Goal: Task Accomplishment & Management: Manage account settings

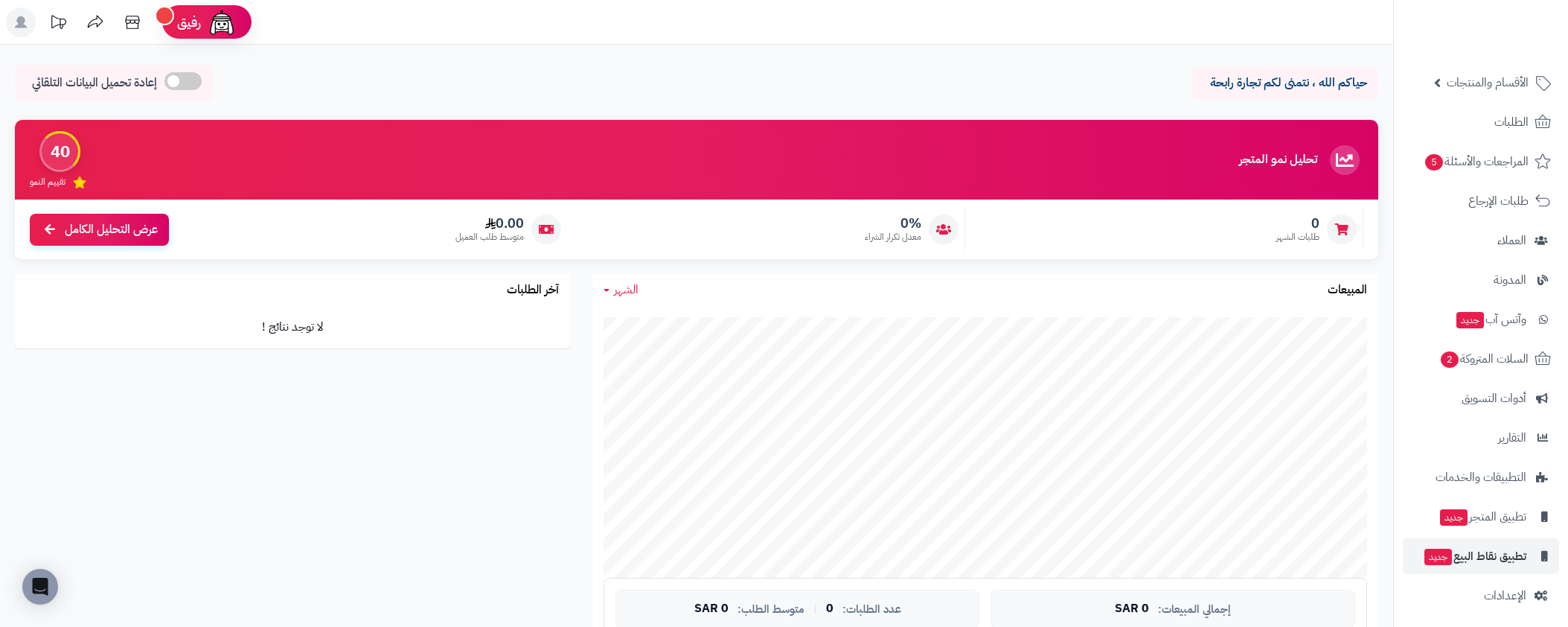
scroll to position [55, 0]
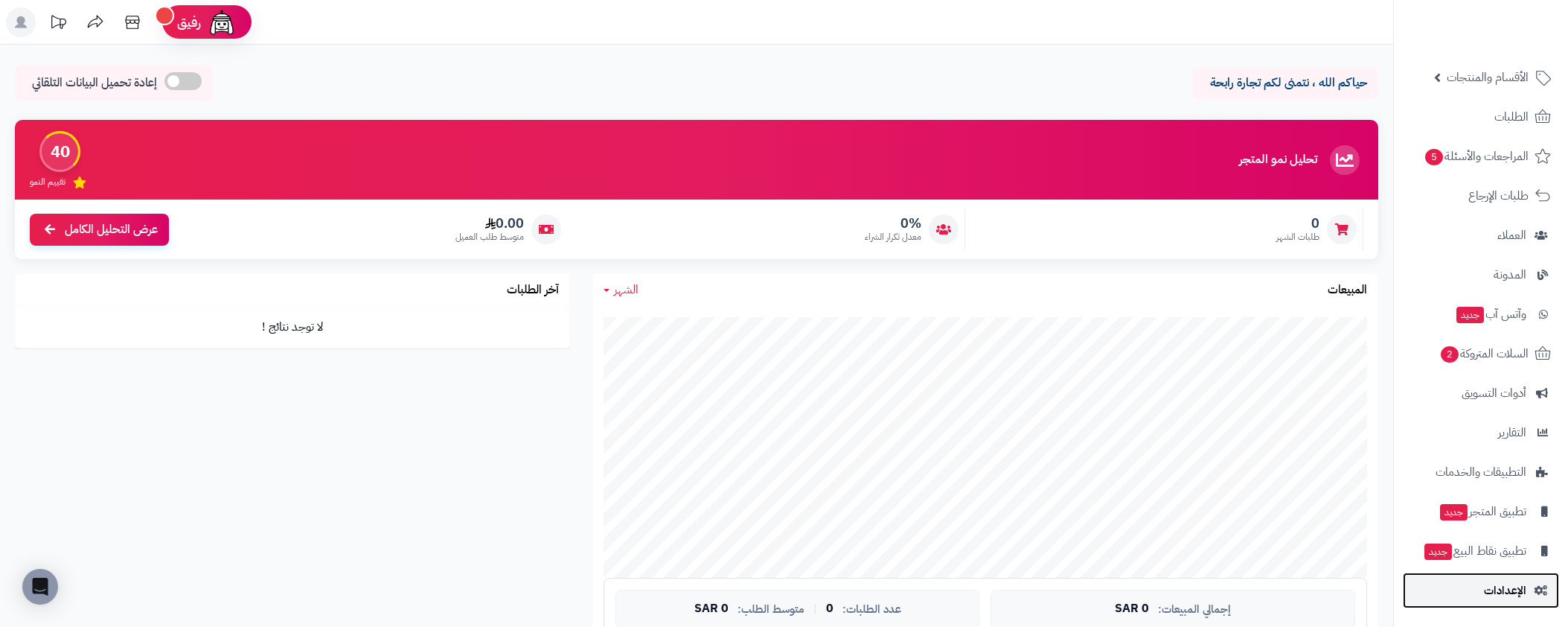
click at [1517, 601] on link "الإعدادات" at bounding box center [1480, 590] width 156 height 35
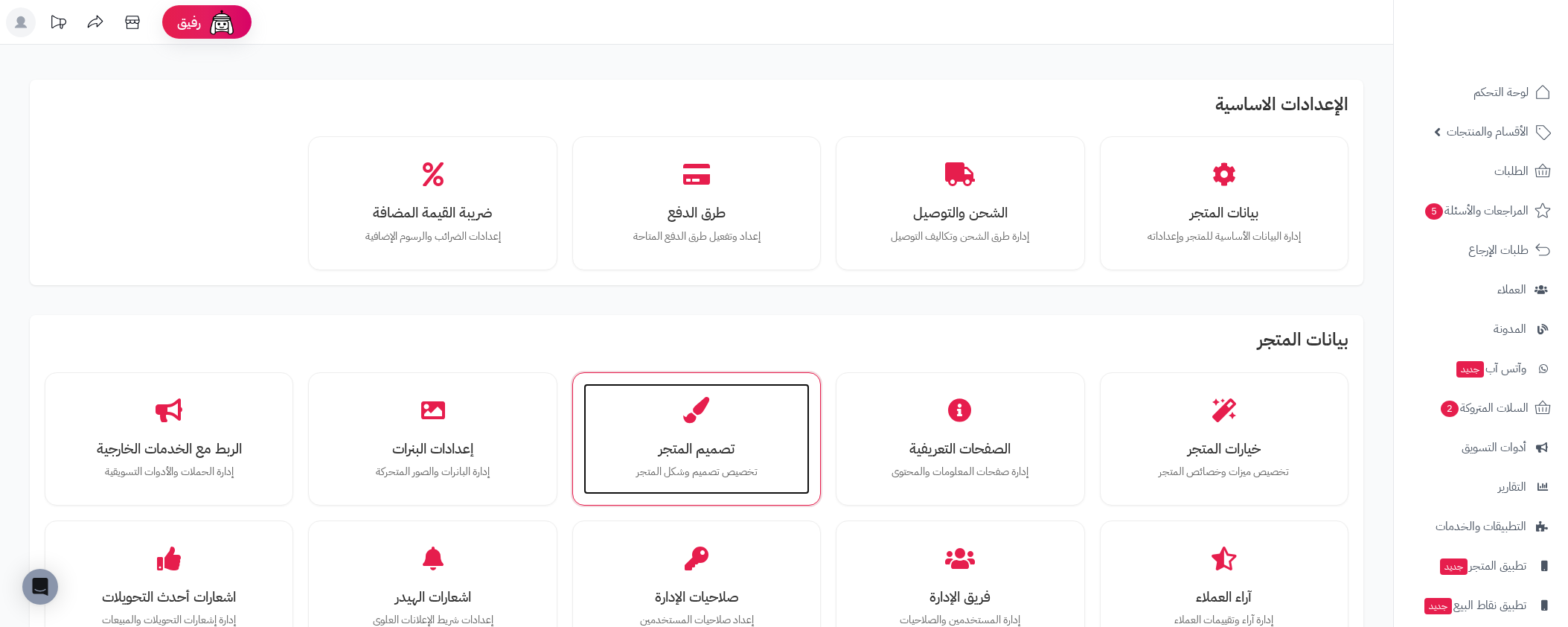
click at [738, 404] on div "تصميم المتجر تخصيص تصميم وشكل المتجر" at bounding box center [696, 439] width 226 height 112
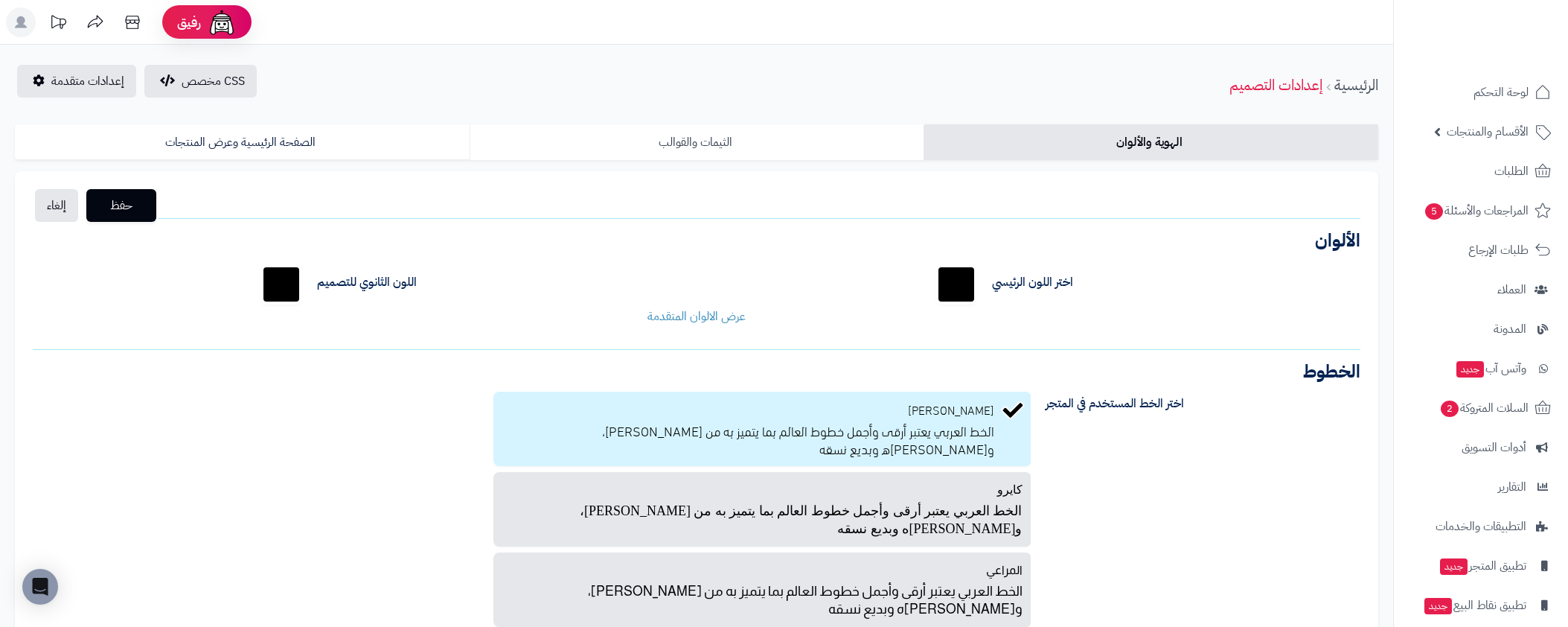
click at [763, 134] on link "الثيمات والقوالب" at bounding box center [696, 142] width 455 height 35
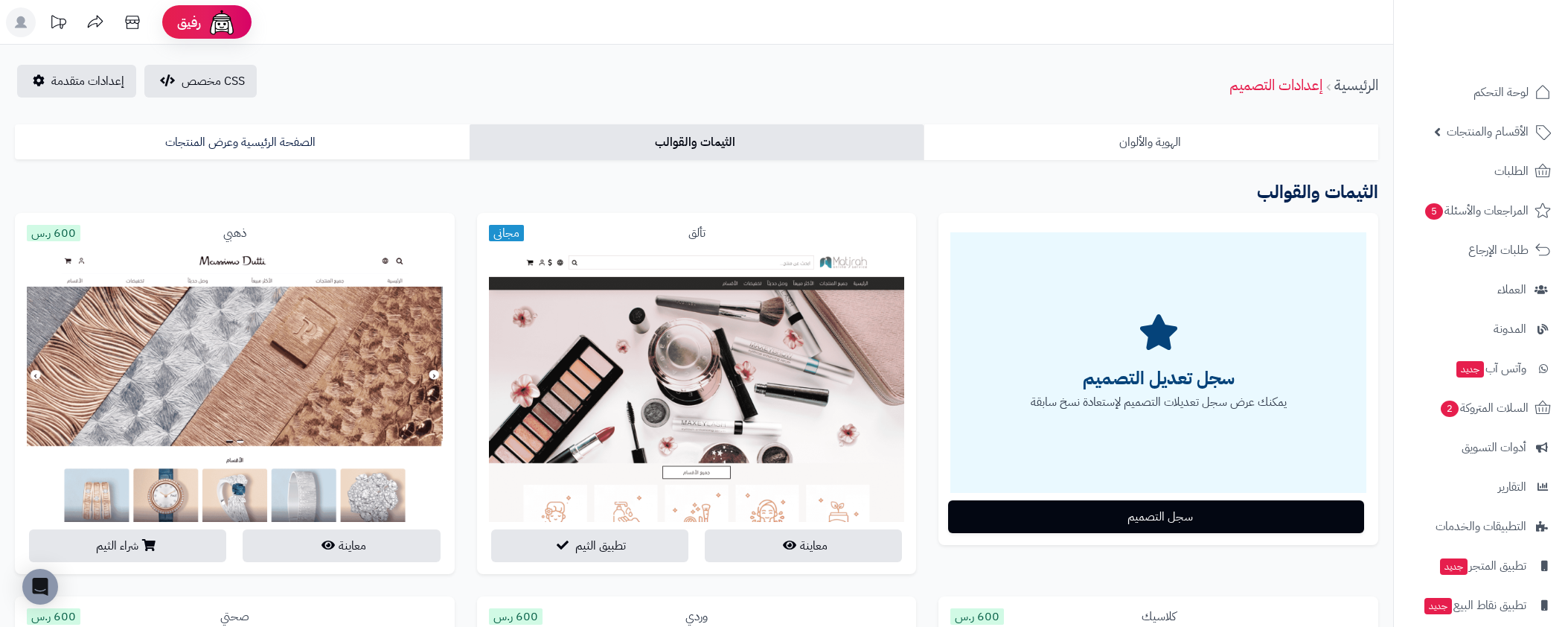
click at [1088, 158] on link "الهوية والألوان" at bounding box center [1151, 142] width 455 height 35
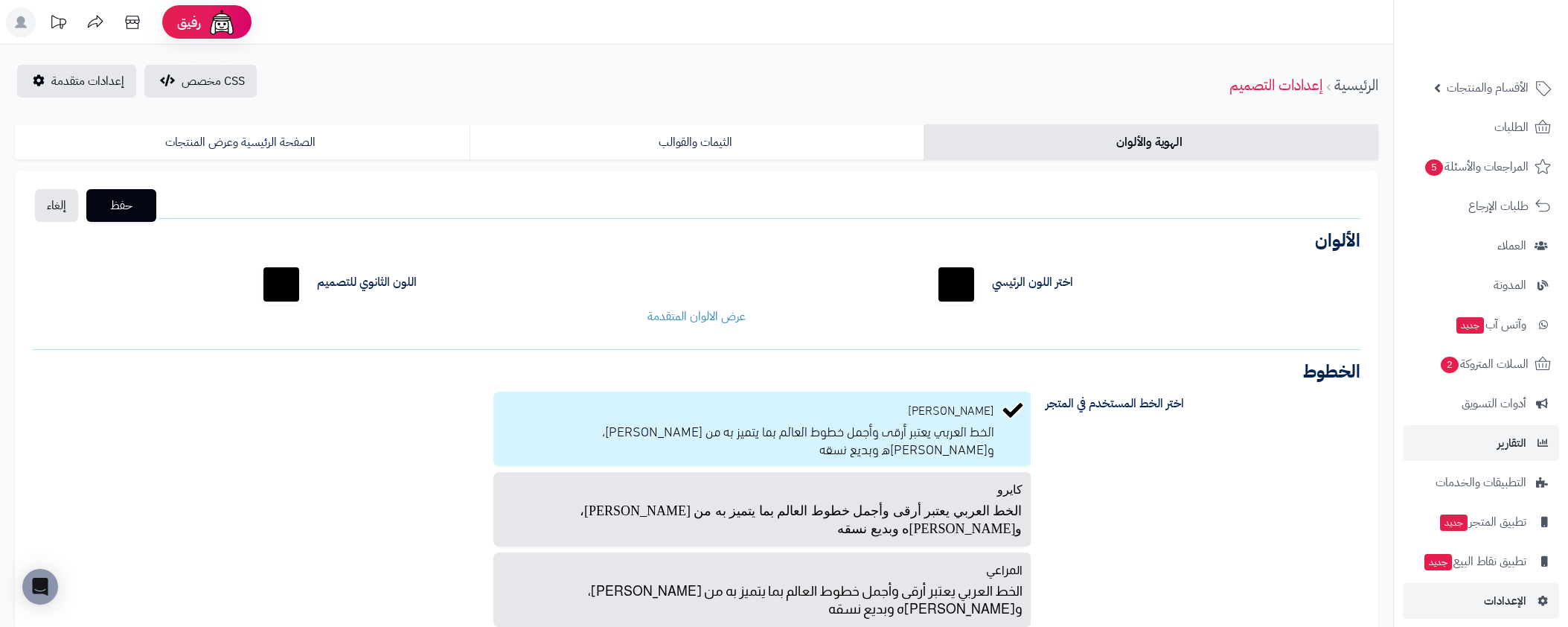
scroll to position [55, 0]
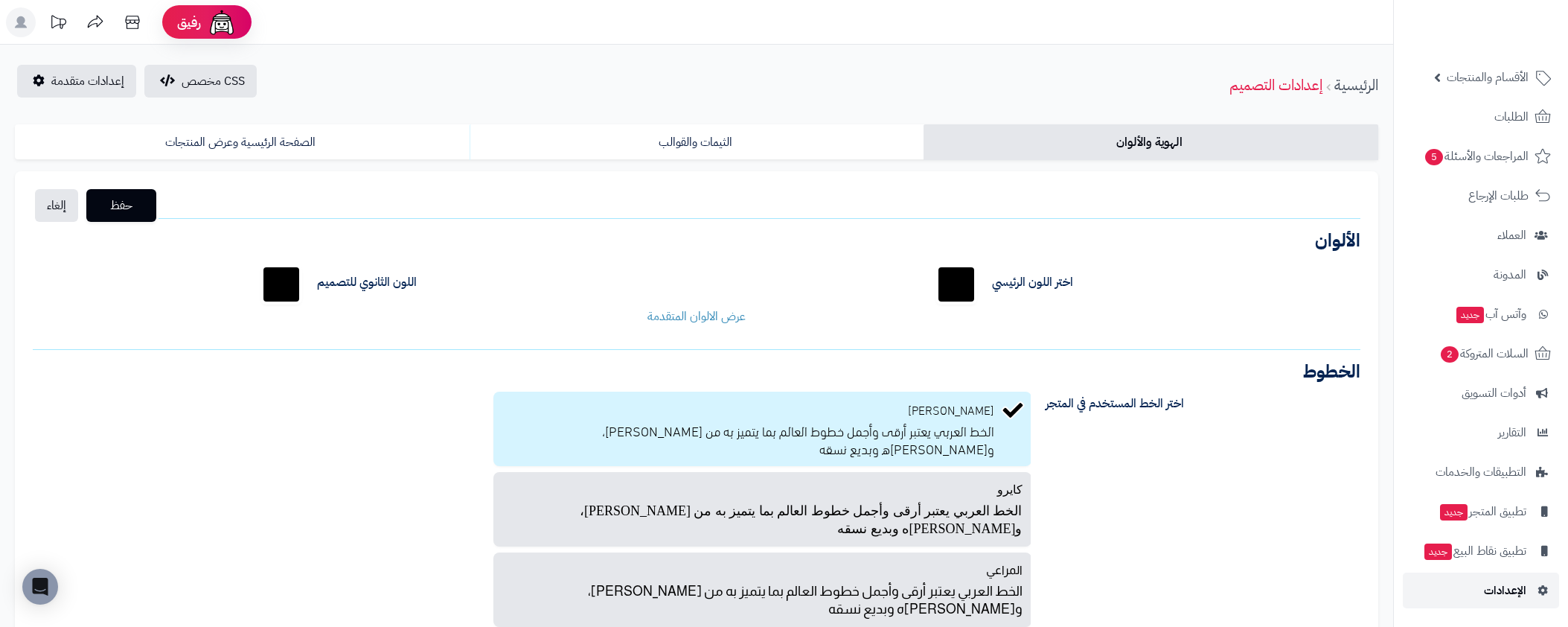
click at [1491, 600] on span "الإعدادات" at bounding box center [1505, 590] width 42 height 21
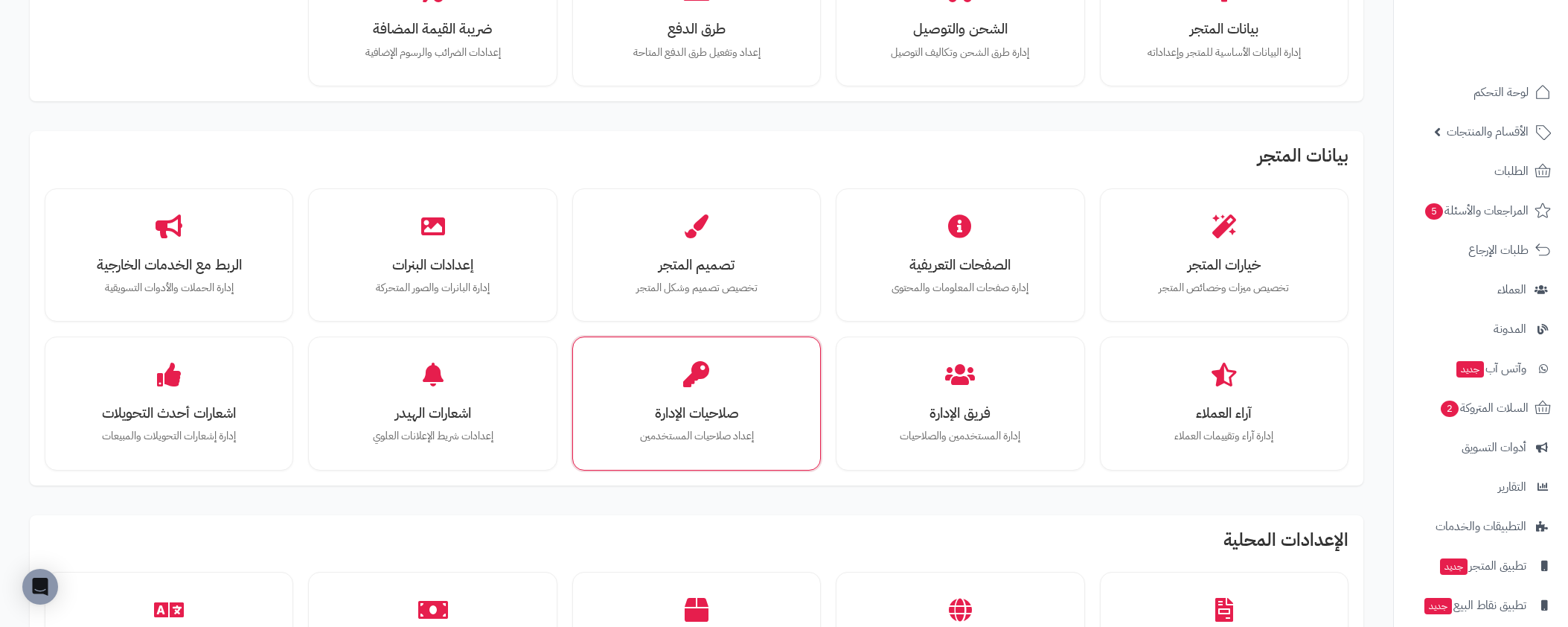
scroll to position [312, 0]
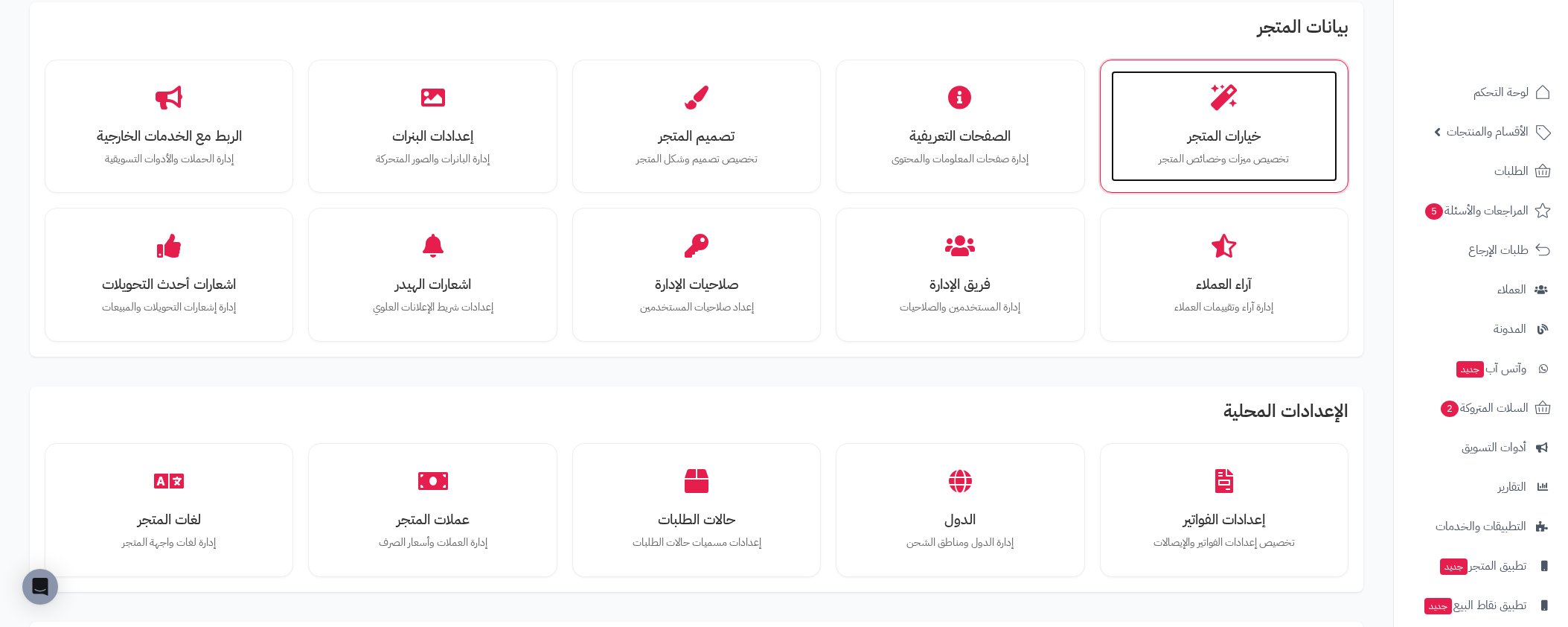
click at [1196, 128] on h3 "خيارات المتجر" at bounding box center [1224, 135] width 196 height 15
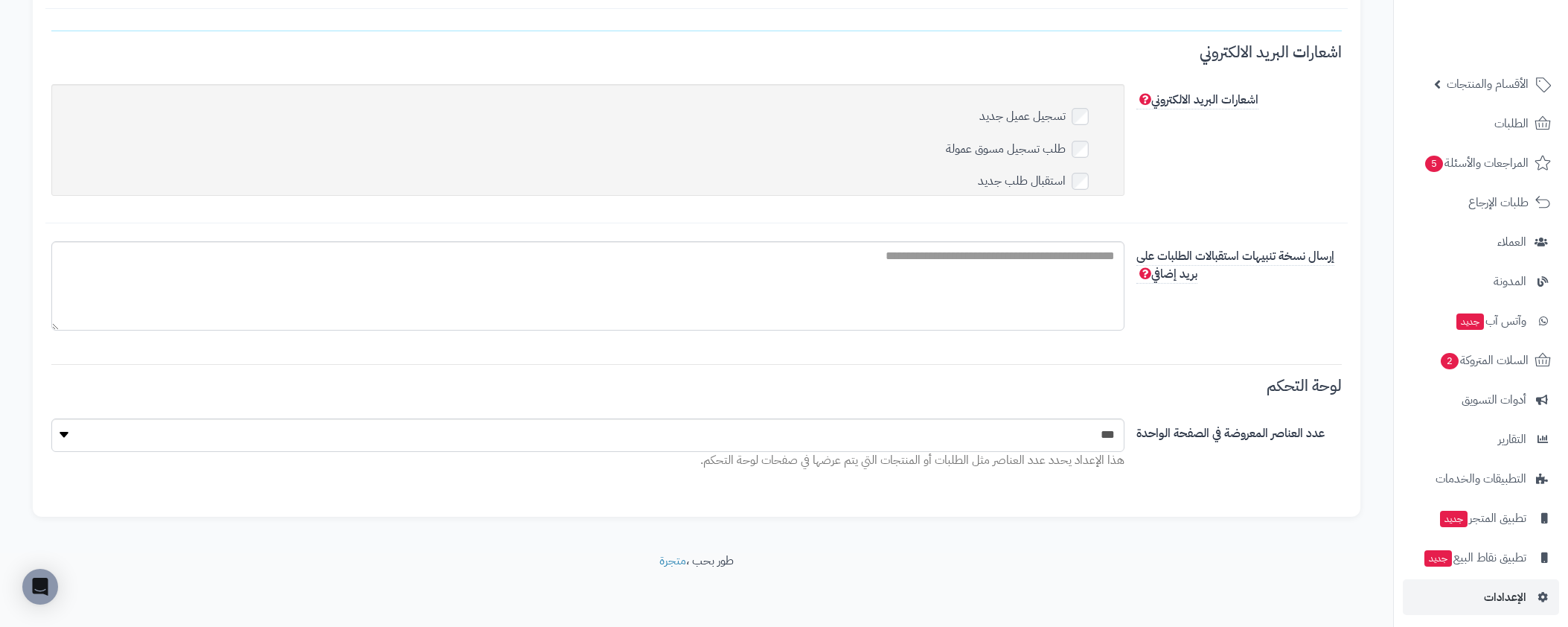
scroll to position [55, 0]
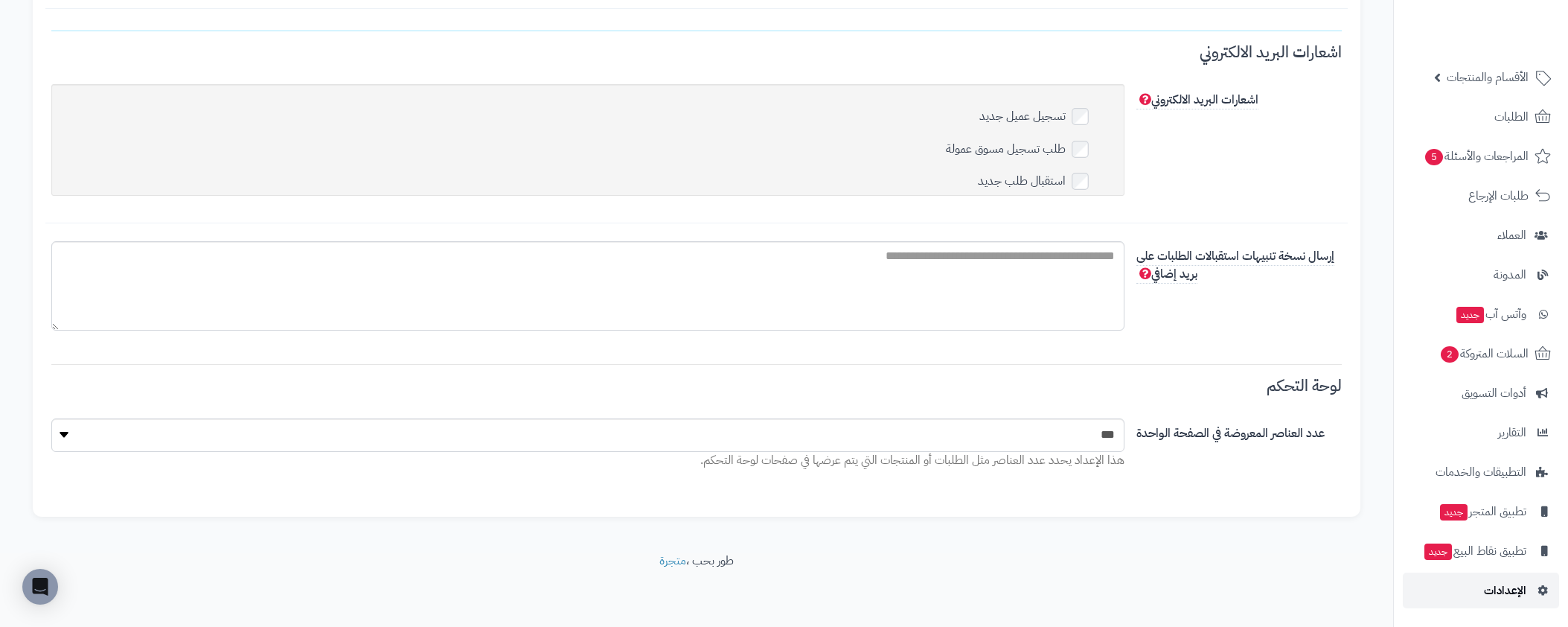
click at [1501, 583] on span "الإعدادات" at bounding box center [1505, 590] width 42 height 21
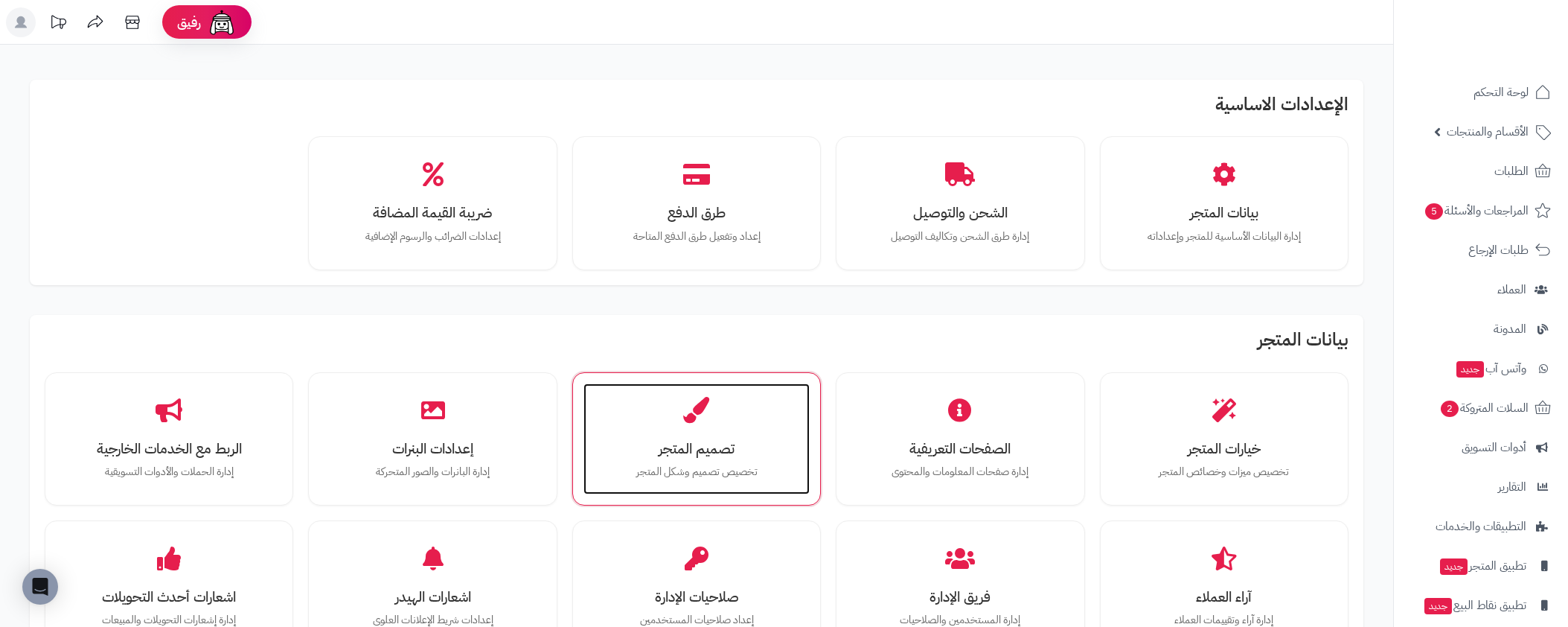
click at [674, 441] on h3 "تصميم المتجر" at bounding box center [696, 449] width 196 height 15
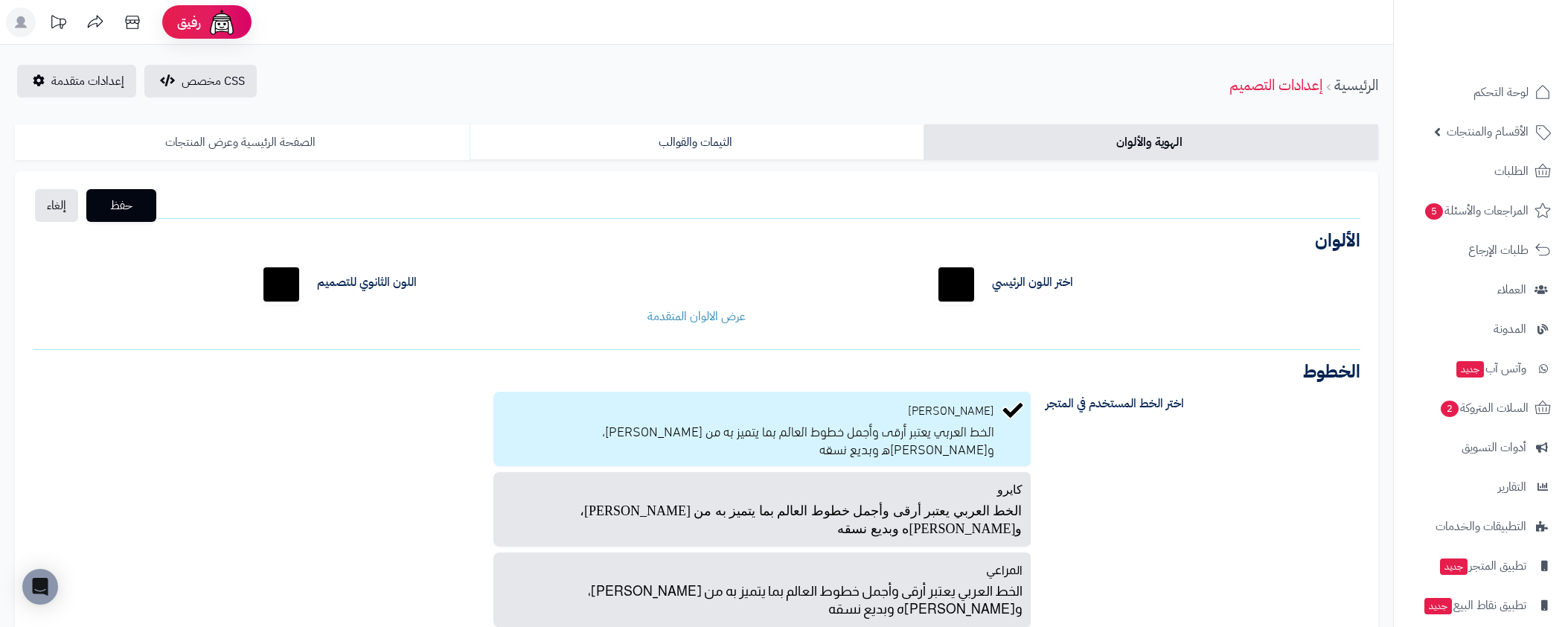
click at [382, 140] on link "الصفحة الرئيسية وعرض المنتجات" at bounding box center [242, 142] width 455 height 35
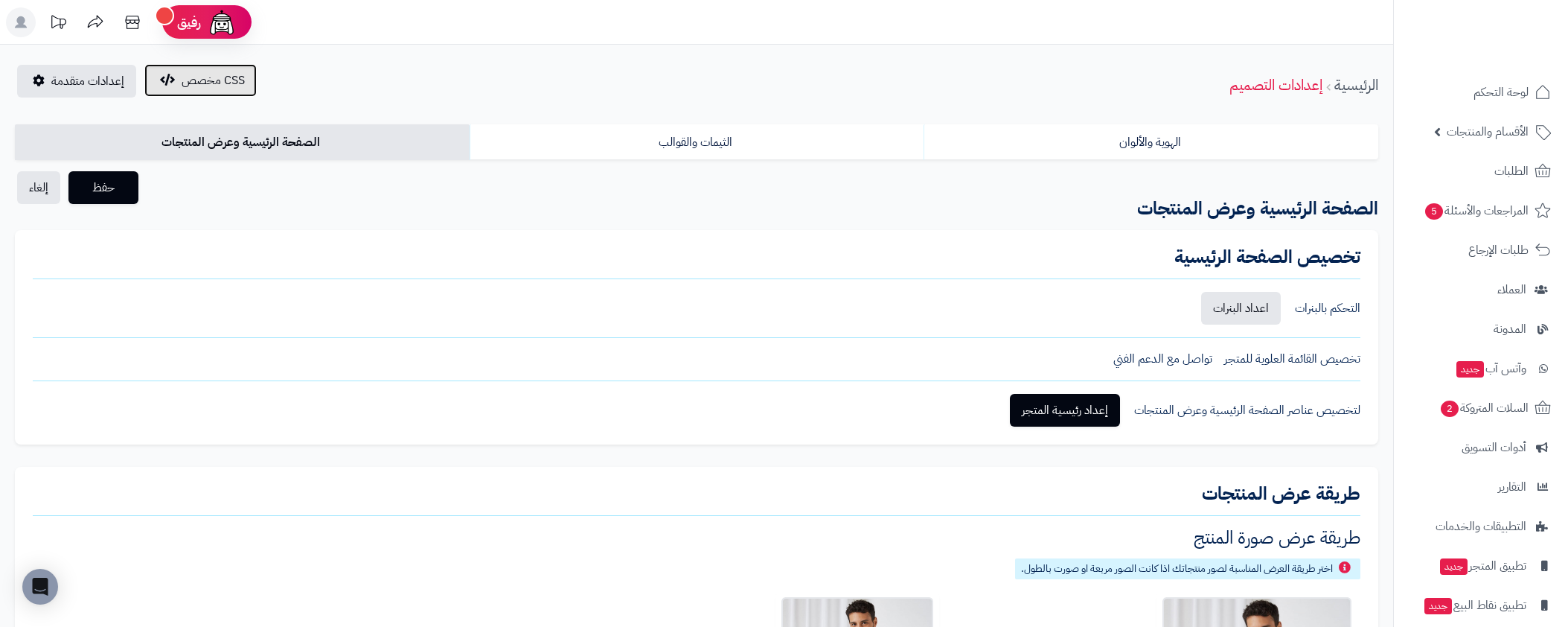
click at [245, 77] on button "CSS مخصص" at bounding box center [201, 80] width 112 height 33
click at [85, 82] on span "إعدادات متقدمة" at bounding box center [88, 81] width 73 height 18
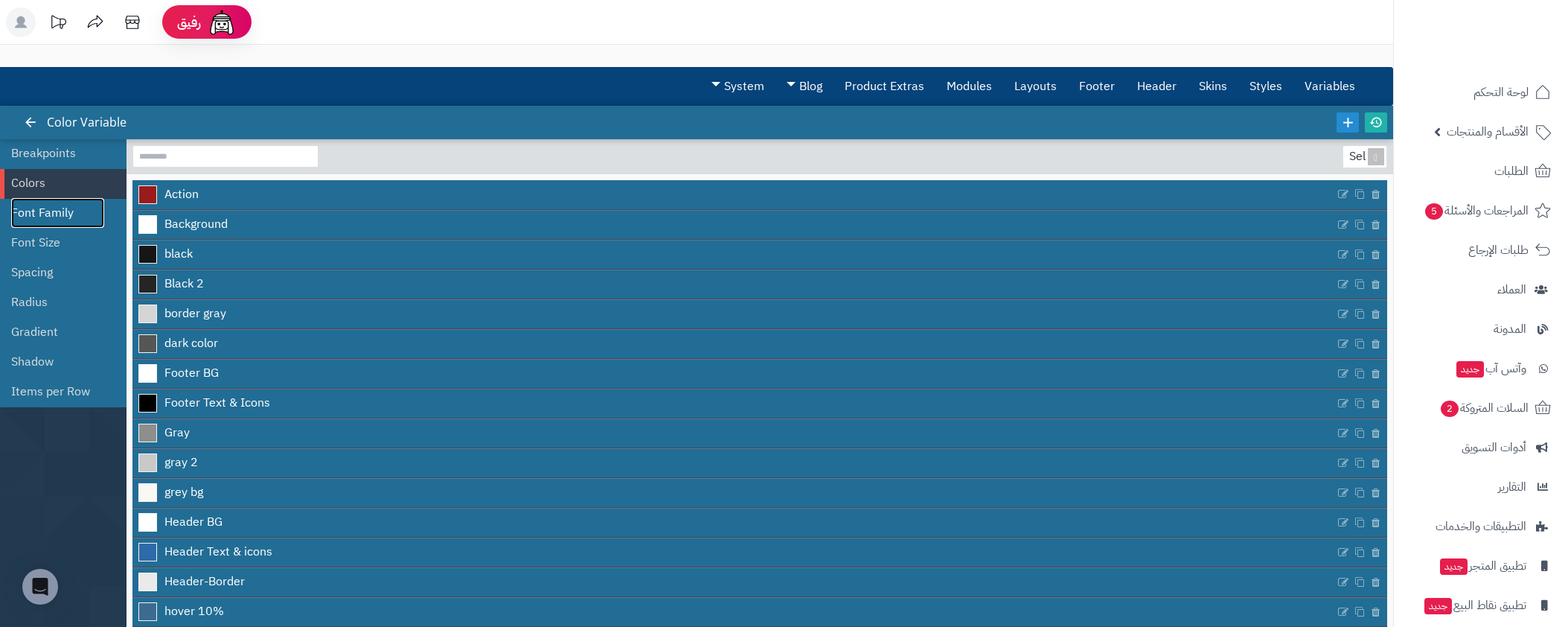
click at [25, 220] on link "Font Family" at bounding box center [58, 212] width 93 height 30
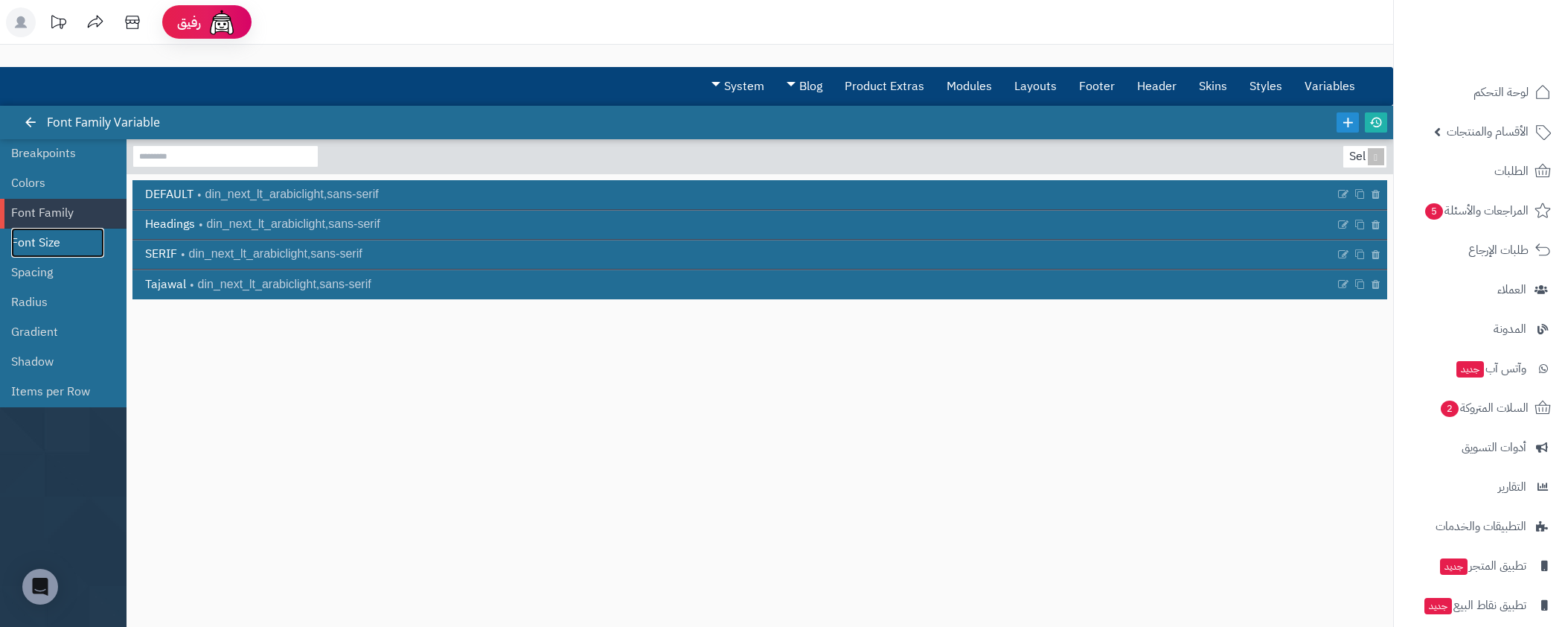
click at [31, 255] on link "Font Size" at bounding box center [58, 242] width 93 height 30
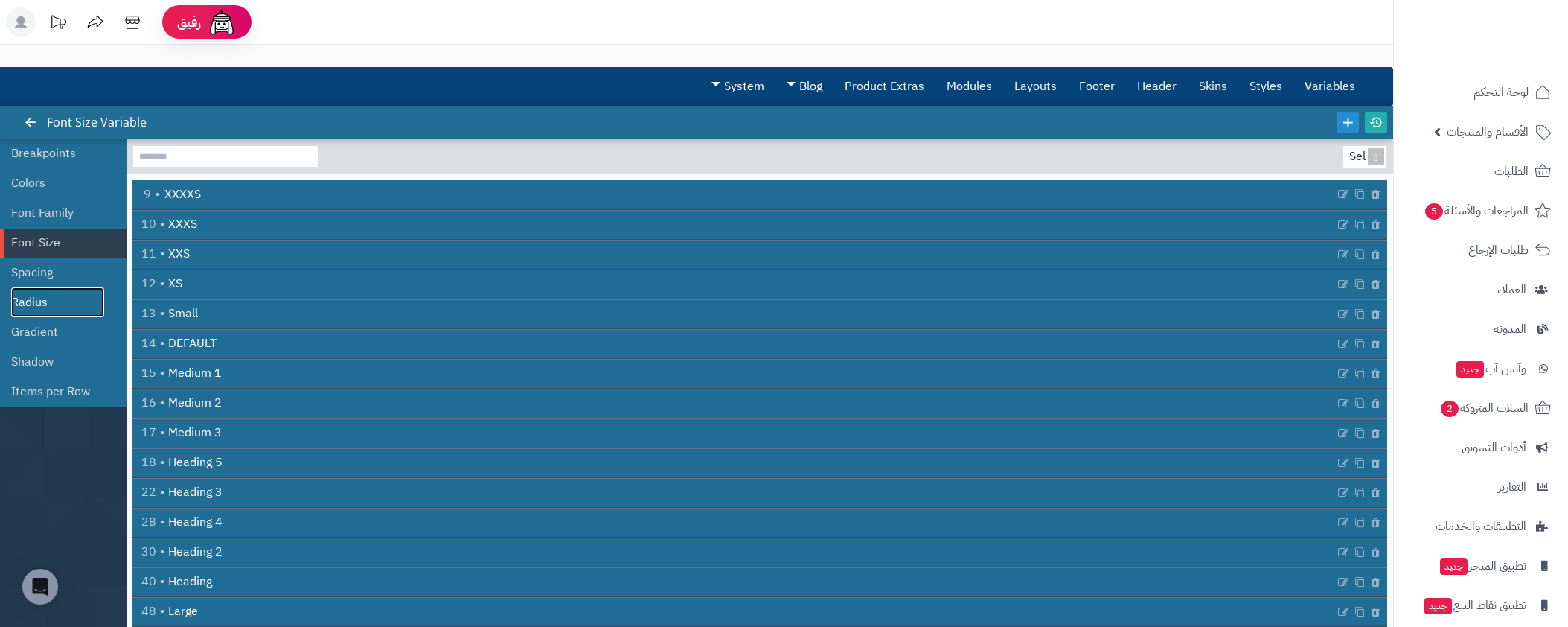
click at [33, 291] on link "Radius" at bounding box center [58, 302] width 93 height 30
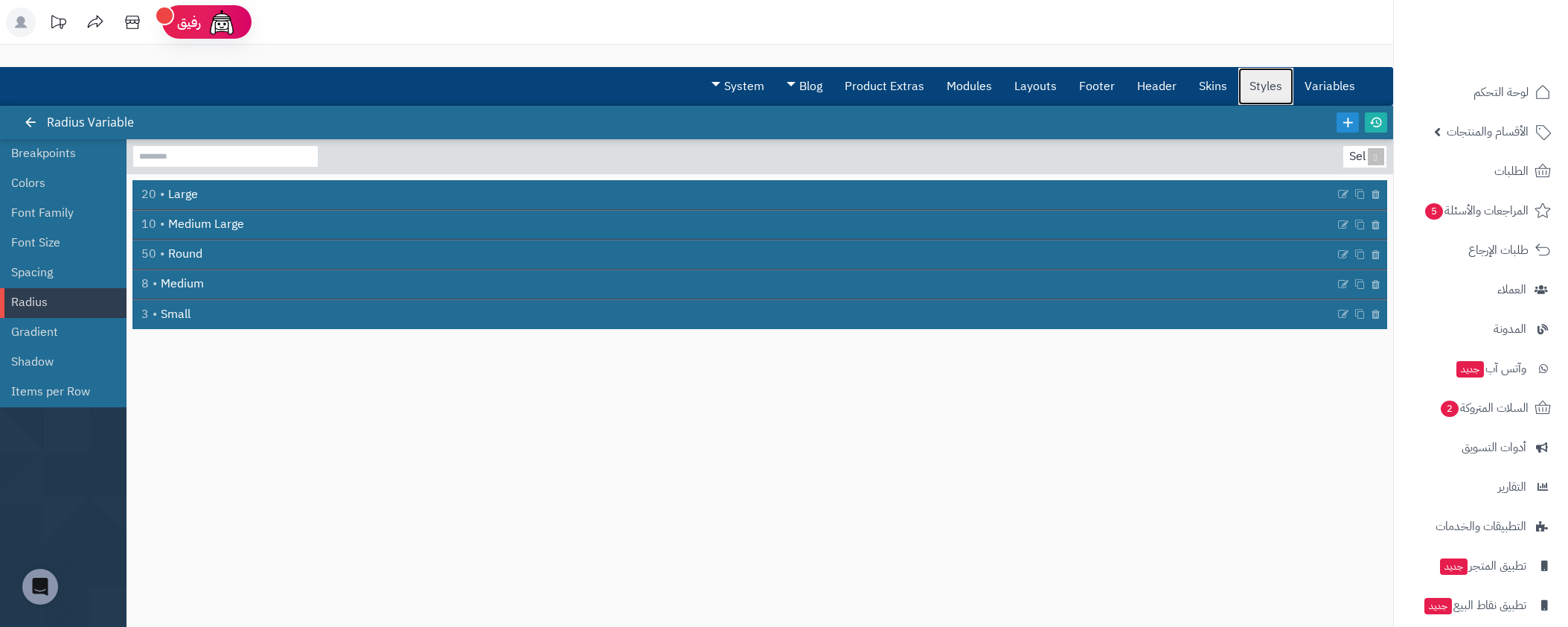
click at [1276, 86] on link "Styles" at bounding box center [1266, 86] width 55 height 37
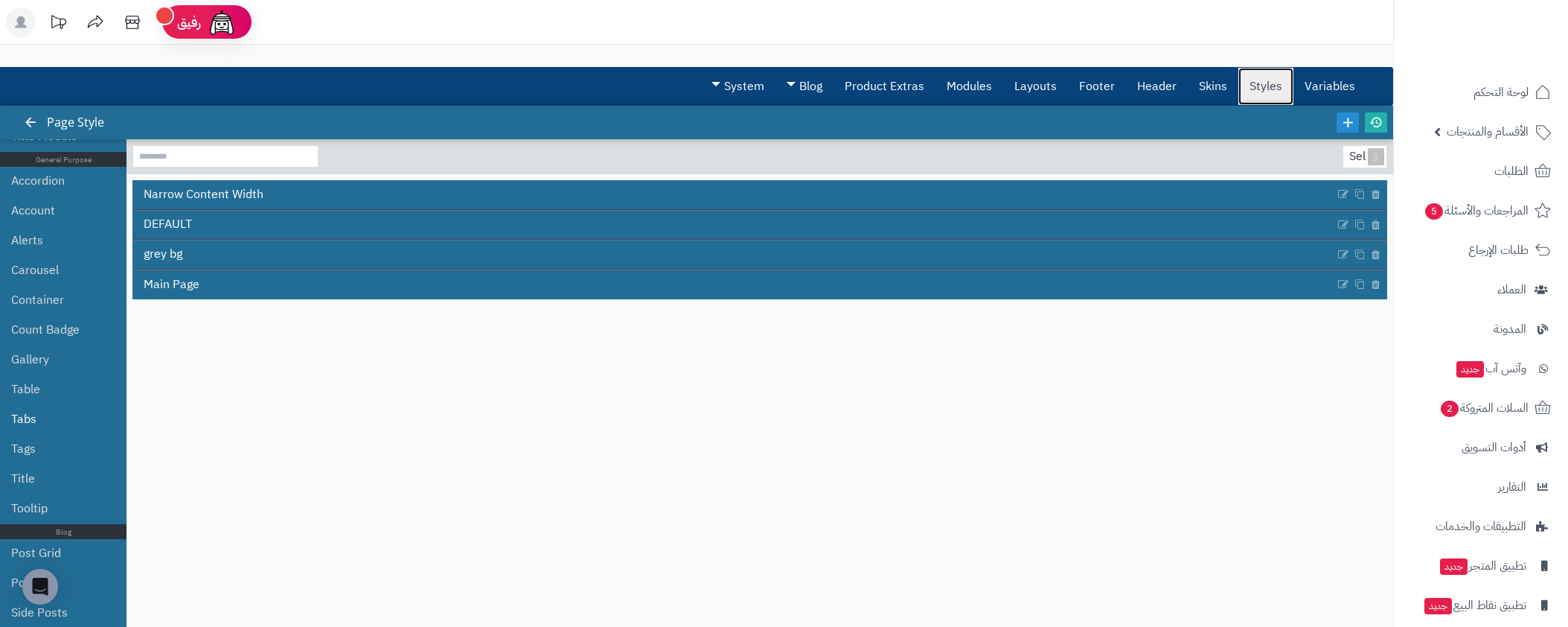
scroll to position [1048, 0]
click at [97, 534] on ul "Global Styles Page Layout Typography Breadcrumbs Button Page Buttons Pagination…" at bounding box center [63, 452] width 126 height 627
click at [95, 538] on link "Post Grid" at bounding box center [65, 549] width 108 height 30
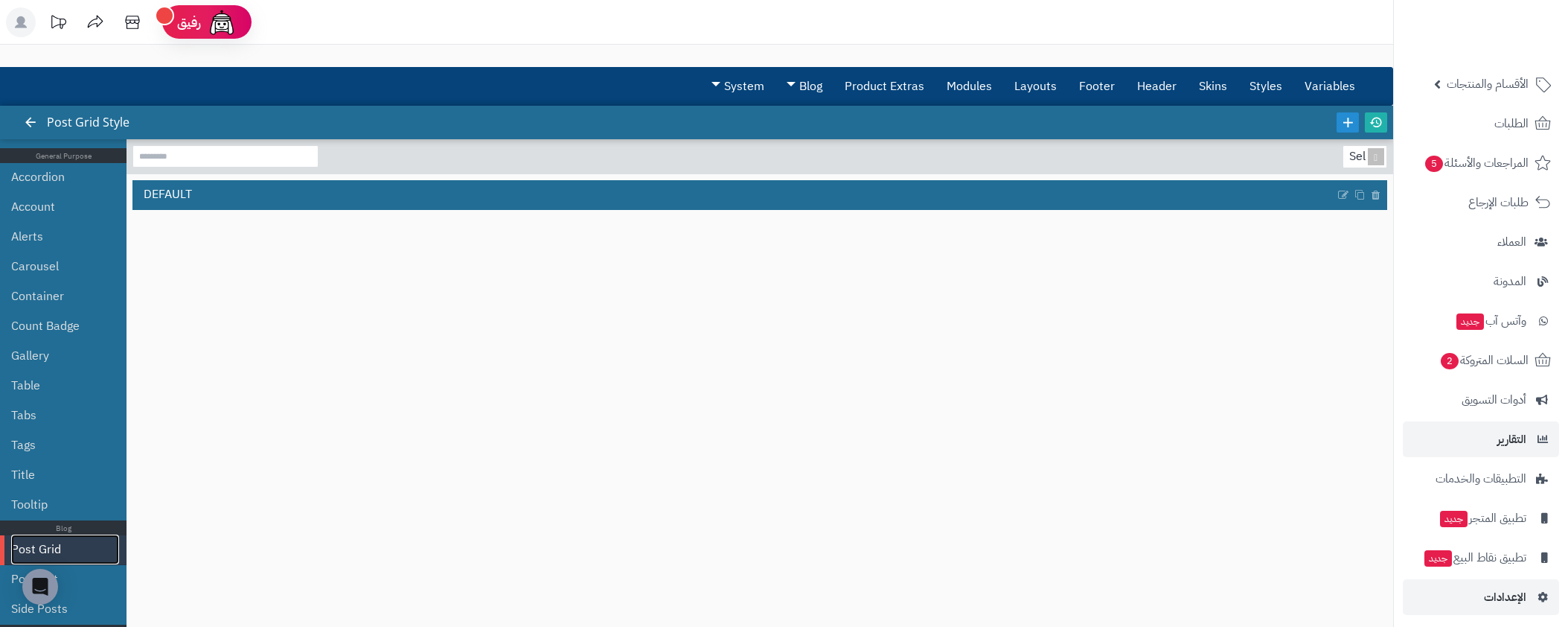
scroll to position [55, 0]
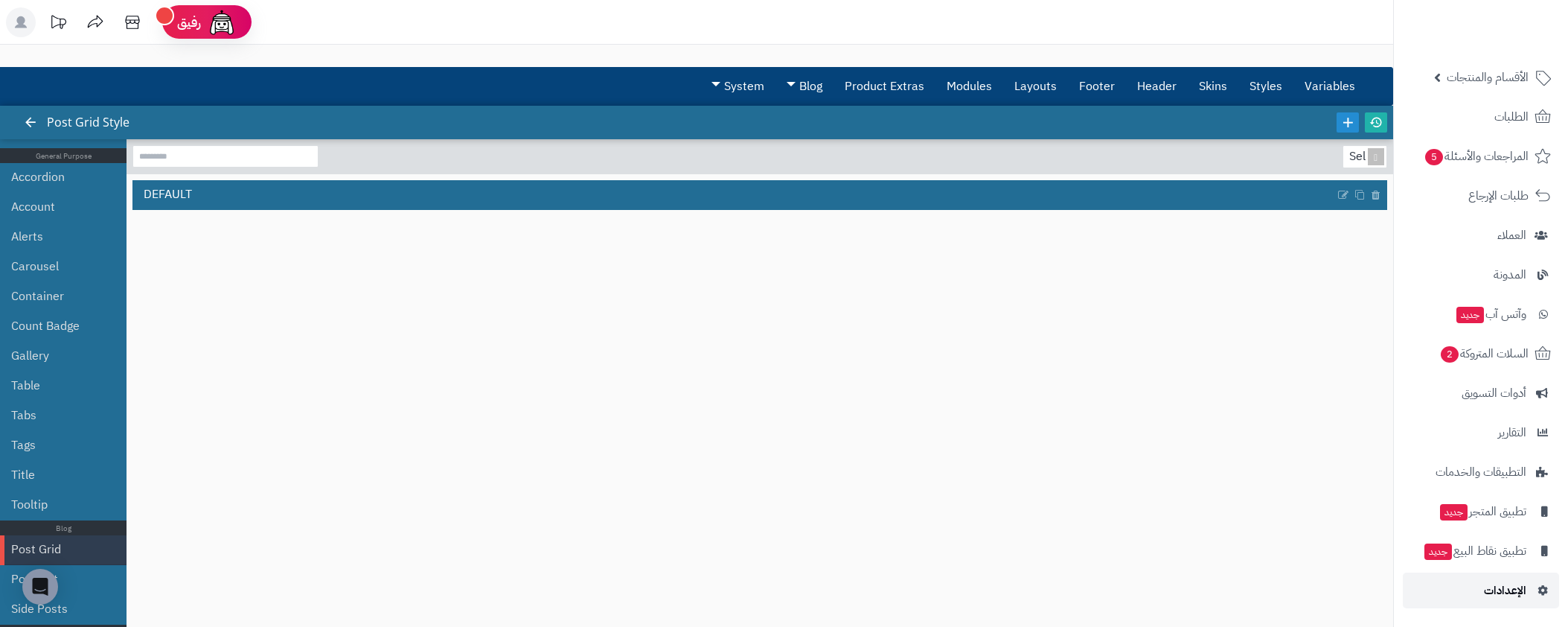
click at [1501, 603] on link "الإعدادات" at bounding box center [1480, 590] width 156 height 35
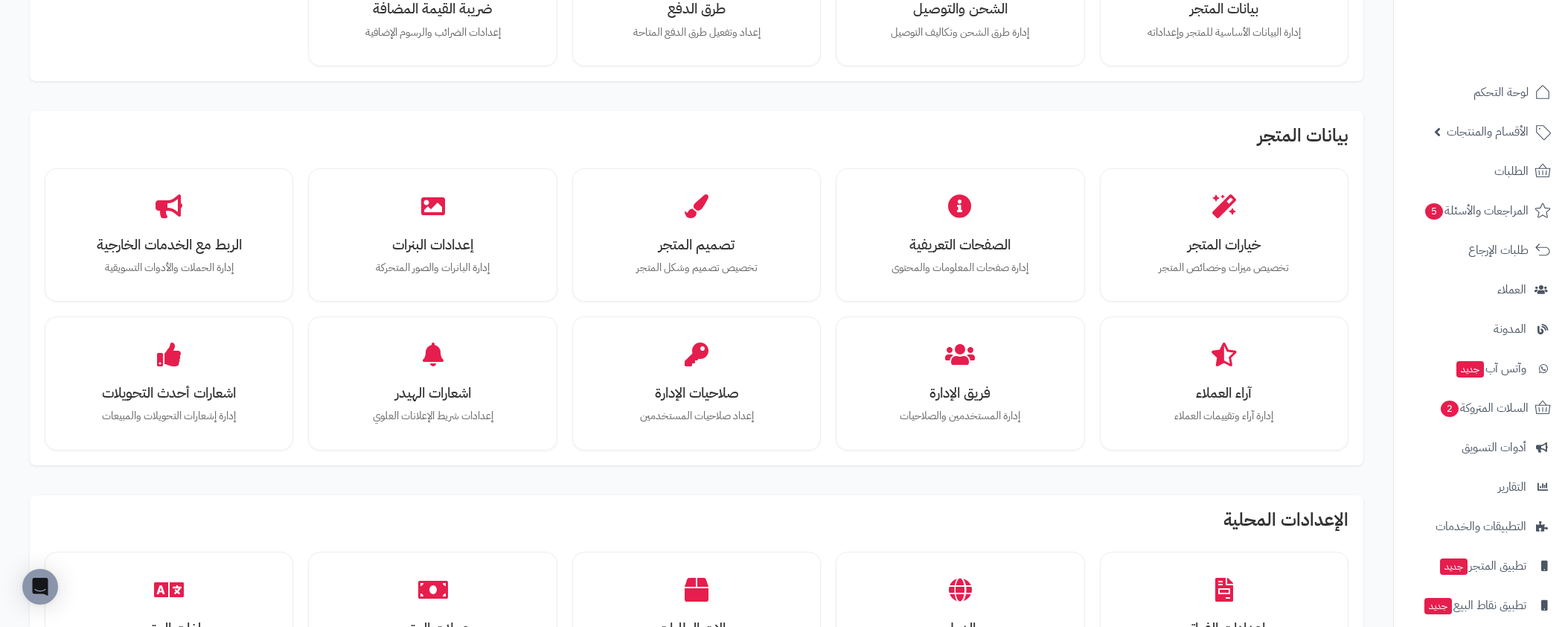
scroll to position [203, 0]
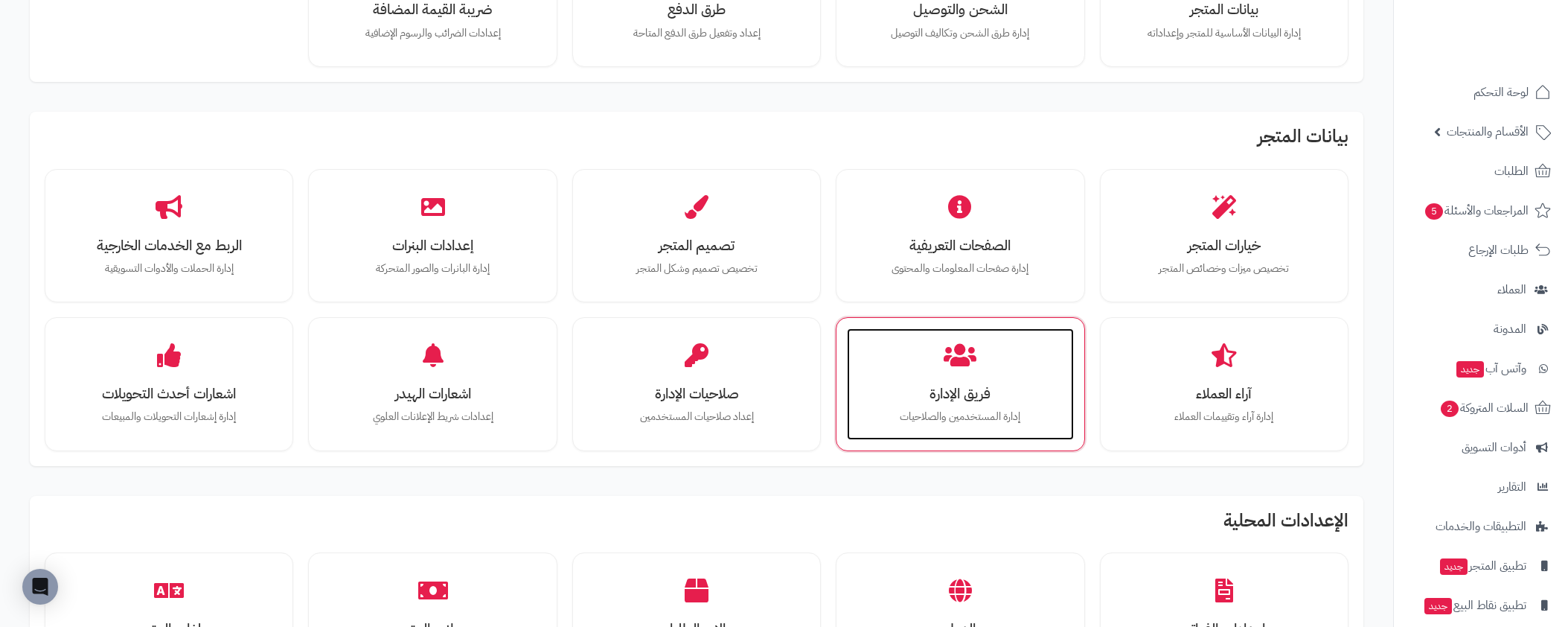
click at [982, 370] on div "فريق الإدارة إدارة المستخدمين والصلاحيات" at bounding box center [960, 384] width 226 height 112
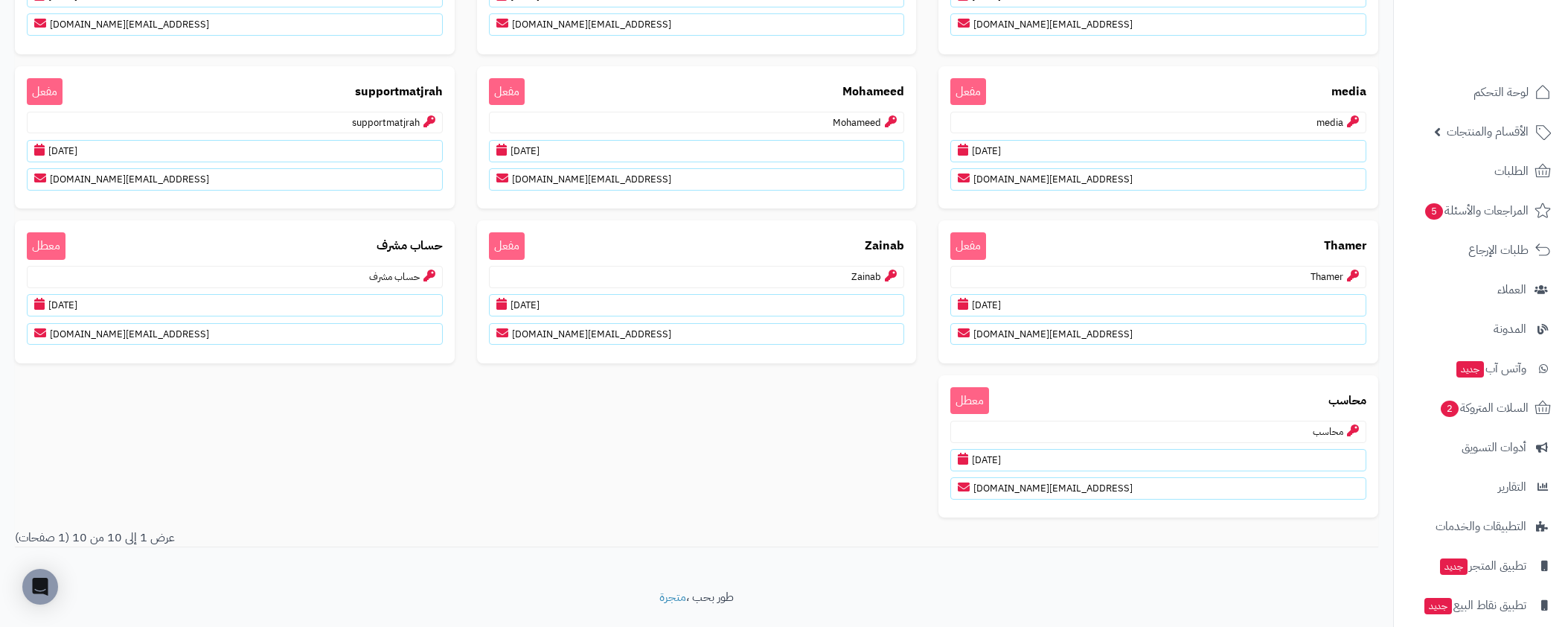
scroll to position [237, 0]
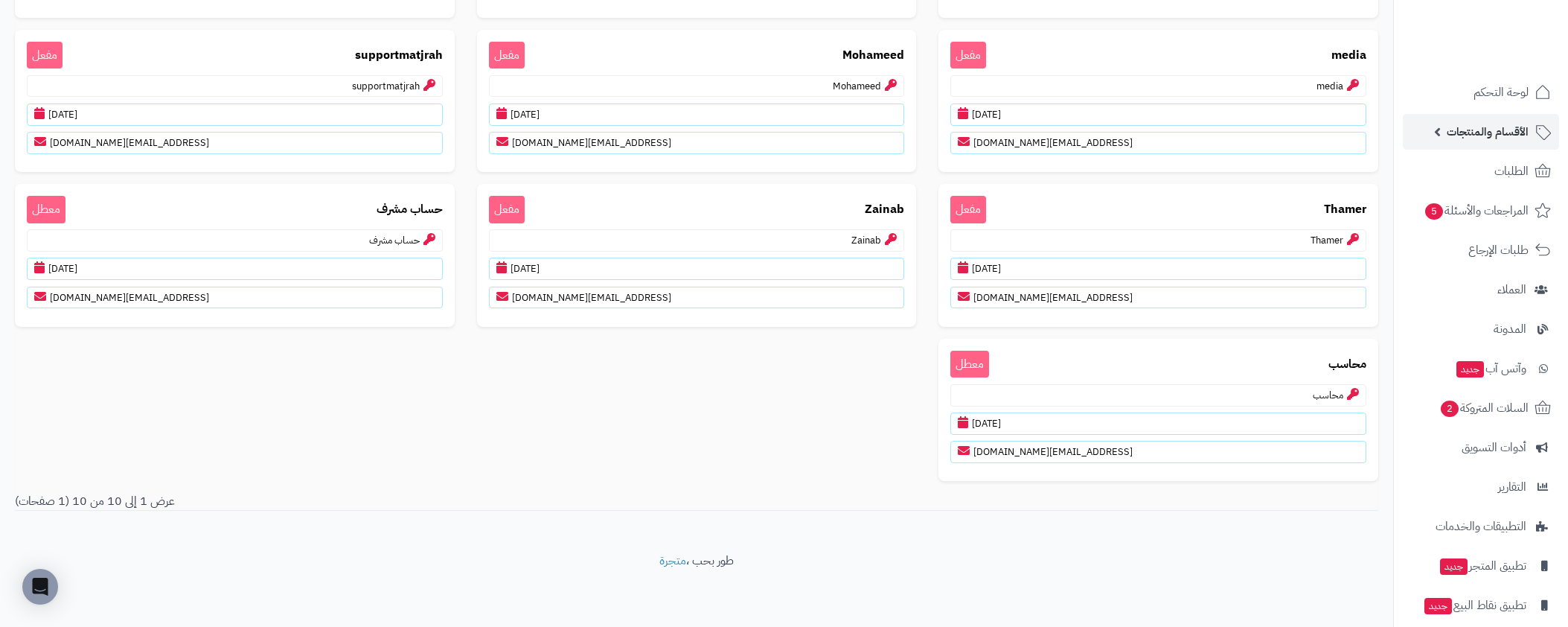
click at [1444, 128] on link "الأقسام والمنتجات" at bounding box center [1480, 132] width 156 height 35
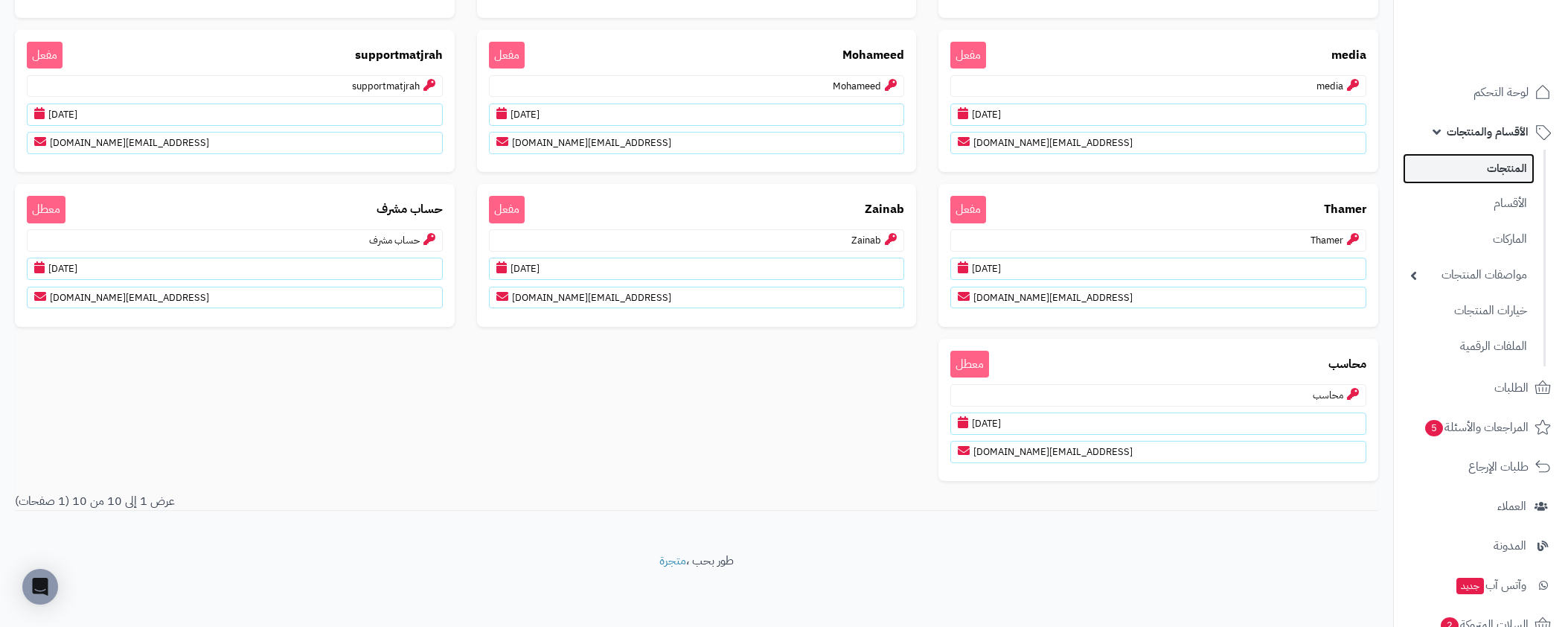
click at [1502, 156] on link "المنتجات" at bounding box center [1468, 168] width 132 height 31
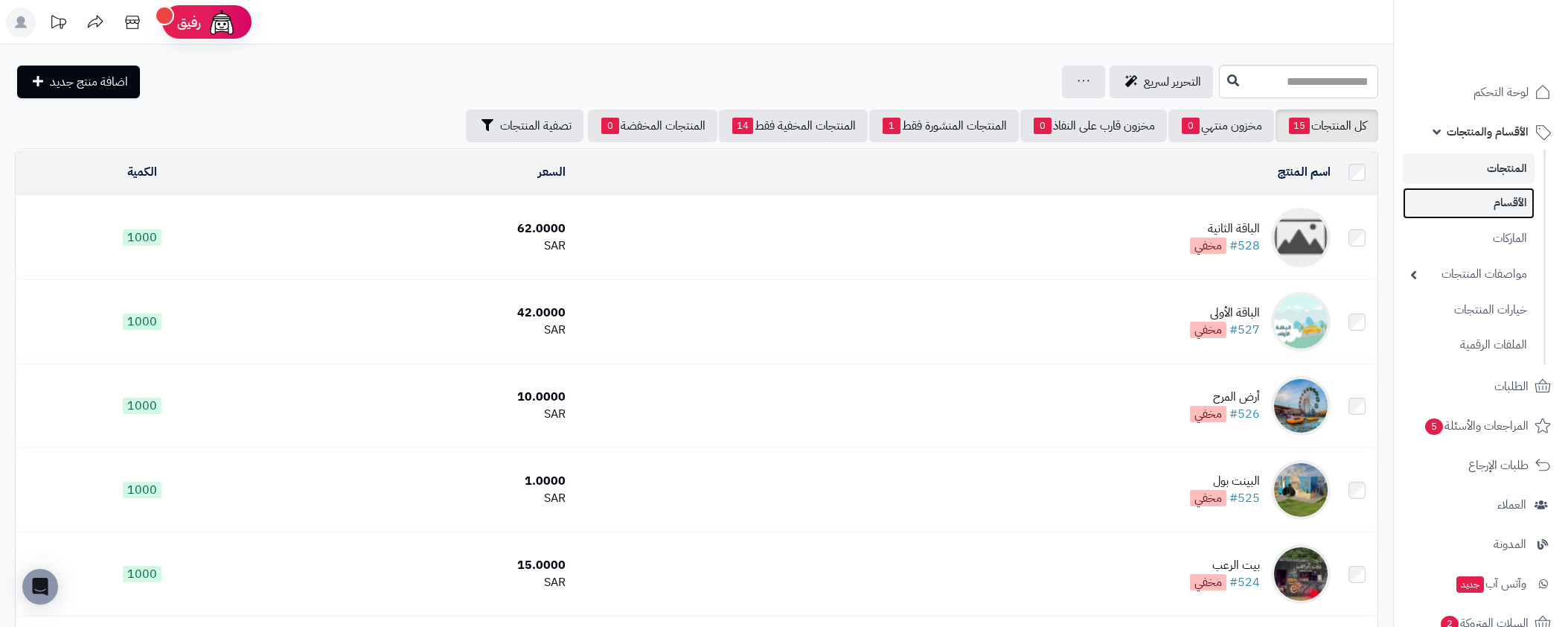
click at [1513, 195] on link "الأقسام" at bounding box center [1468, 203] width 132 height 31
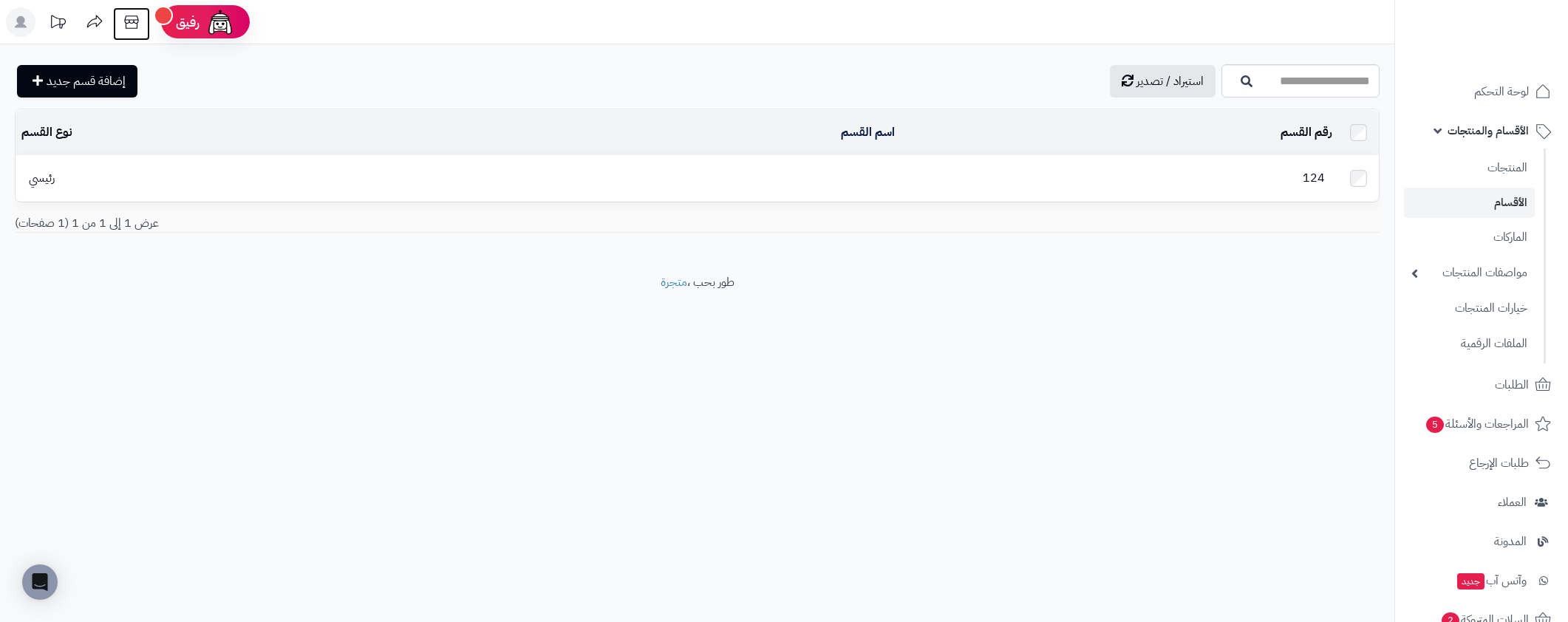
click at [131, 27] on icon at bounding box center [131, 22] width 30 height 30
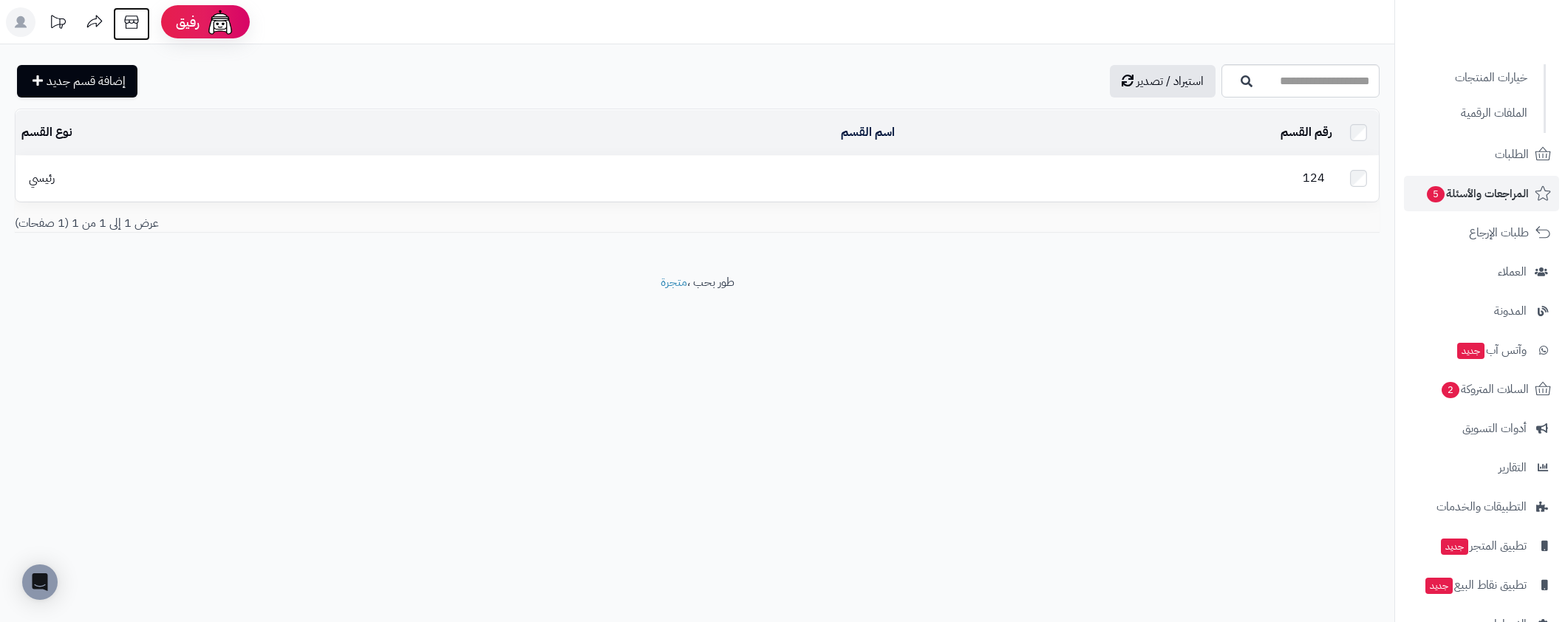
scroll to position [269, 0]
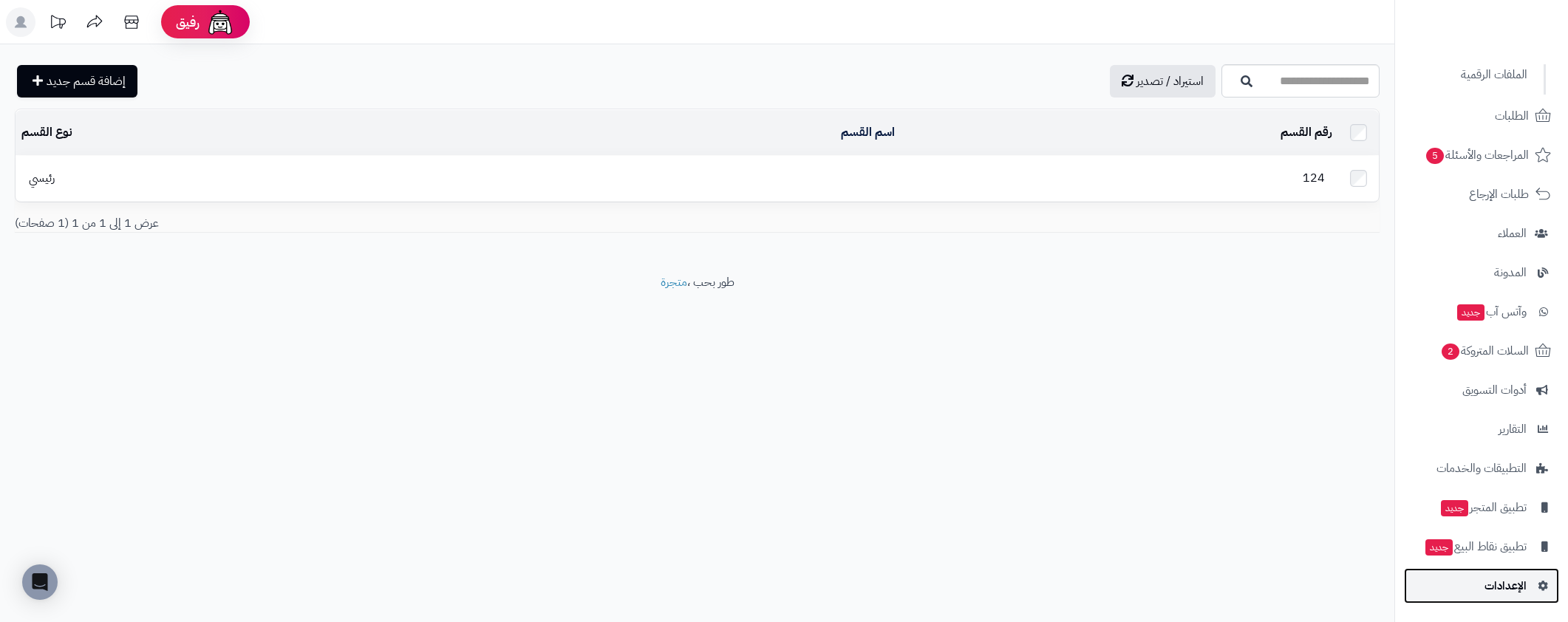
click at [1514, 578] on span "الإعدادات" at bounding box center [1505, 585] width 42 height 21
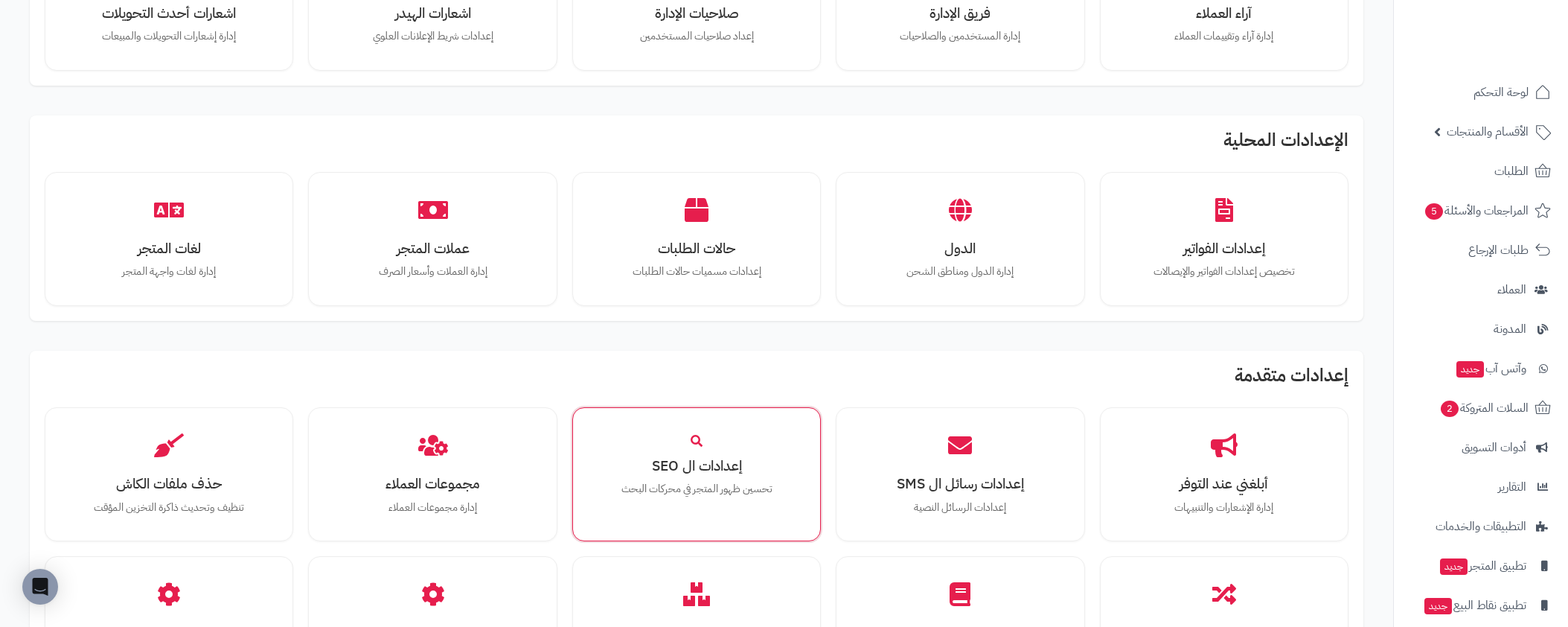
scroll to position [592, 0]
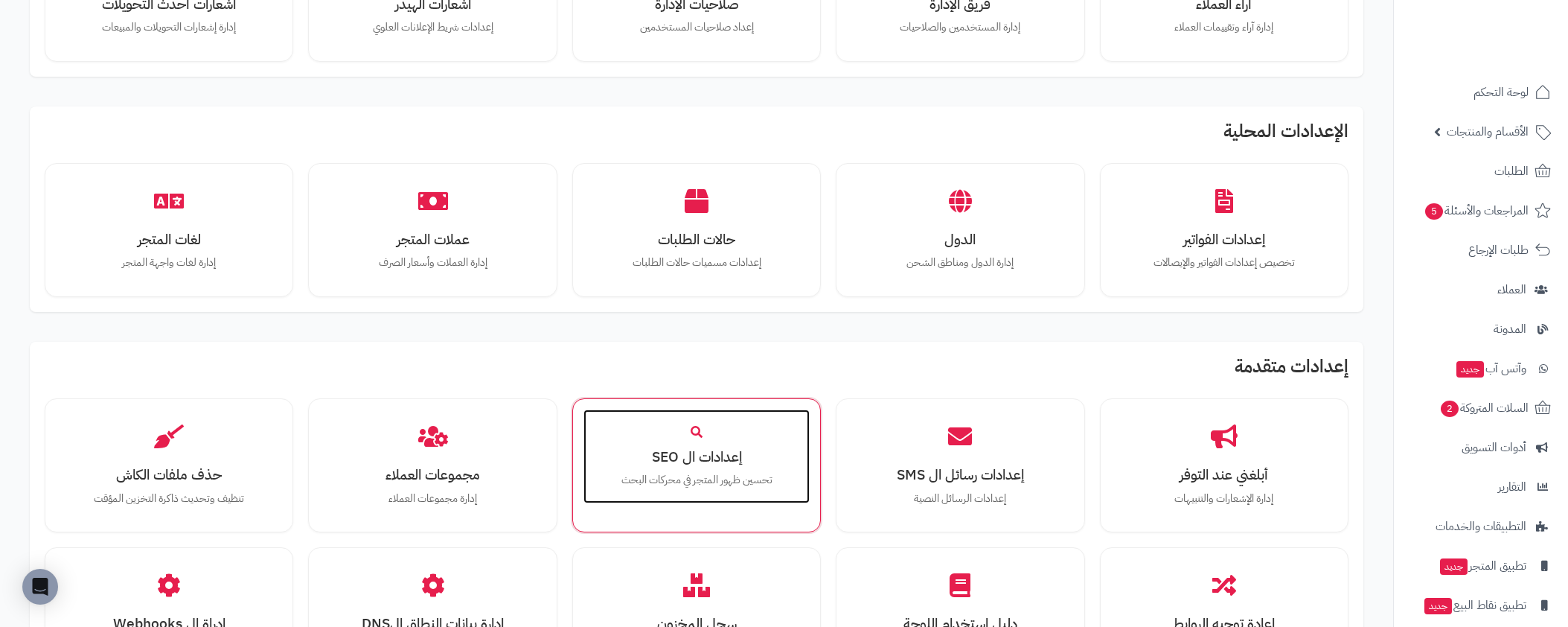
click at [702, 442] on div "إعدادات ال SEO تحسين ظهور المتجر في محركات البحث" at bounding box center [696, 456] width 226 height 94
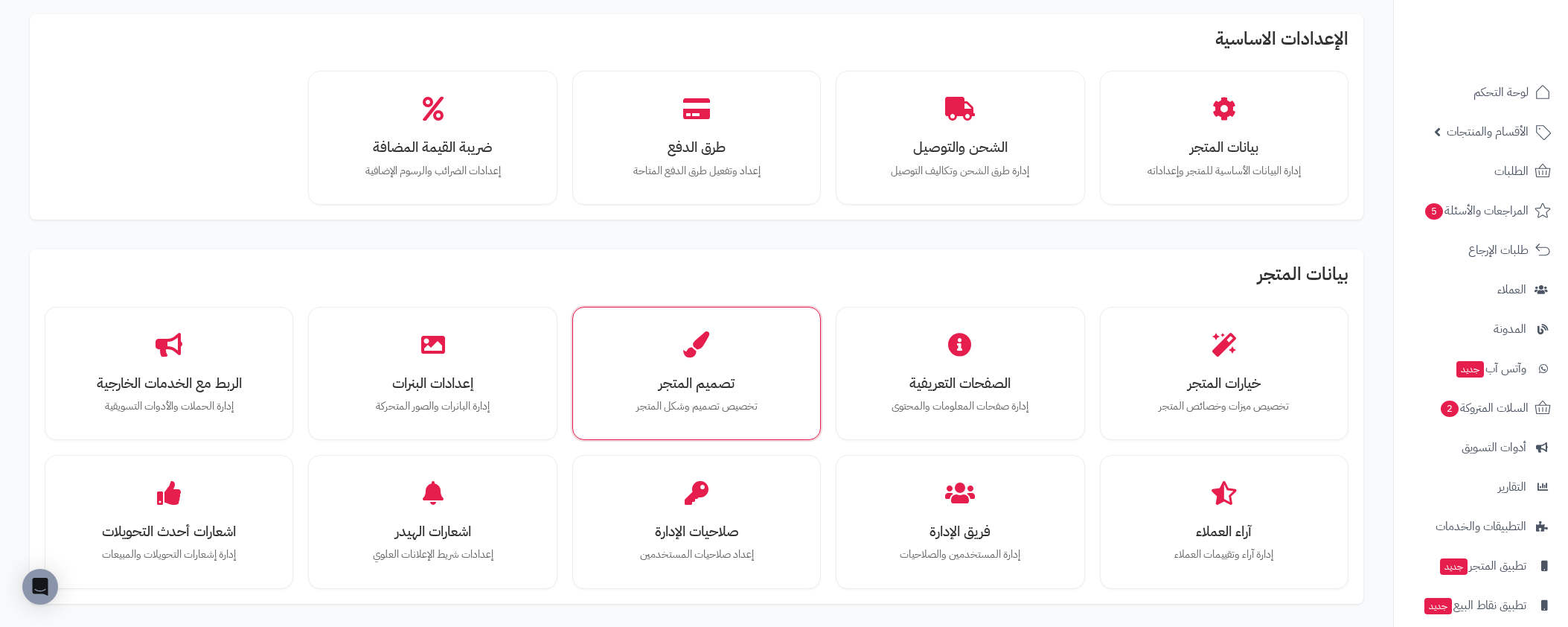
scroll to position [70, 0]
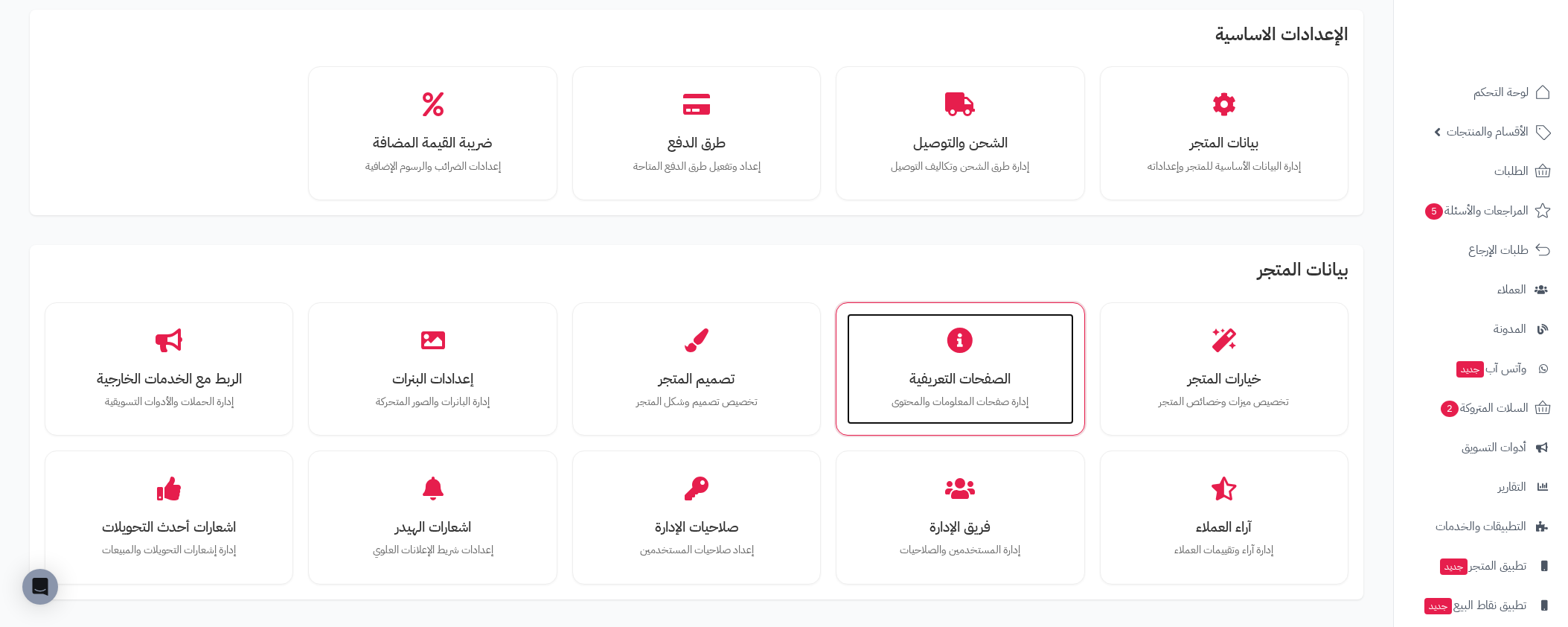
click at [946, 358] on div "الصفحات التعريفية إدارة صفحات المعلومات والمحتوى" at bounding box center [960, 369] width 226 height 112
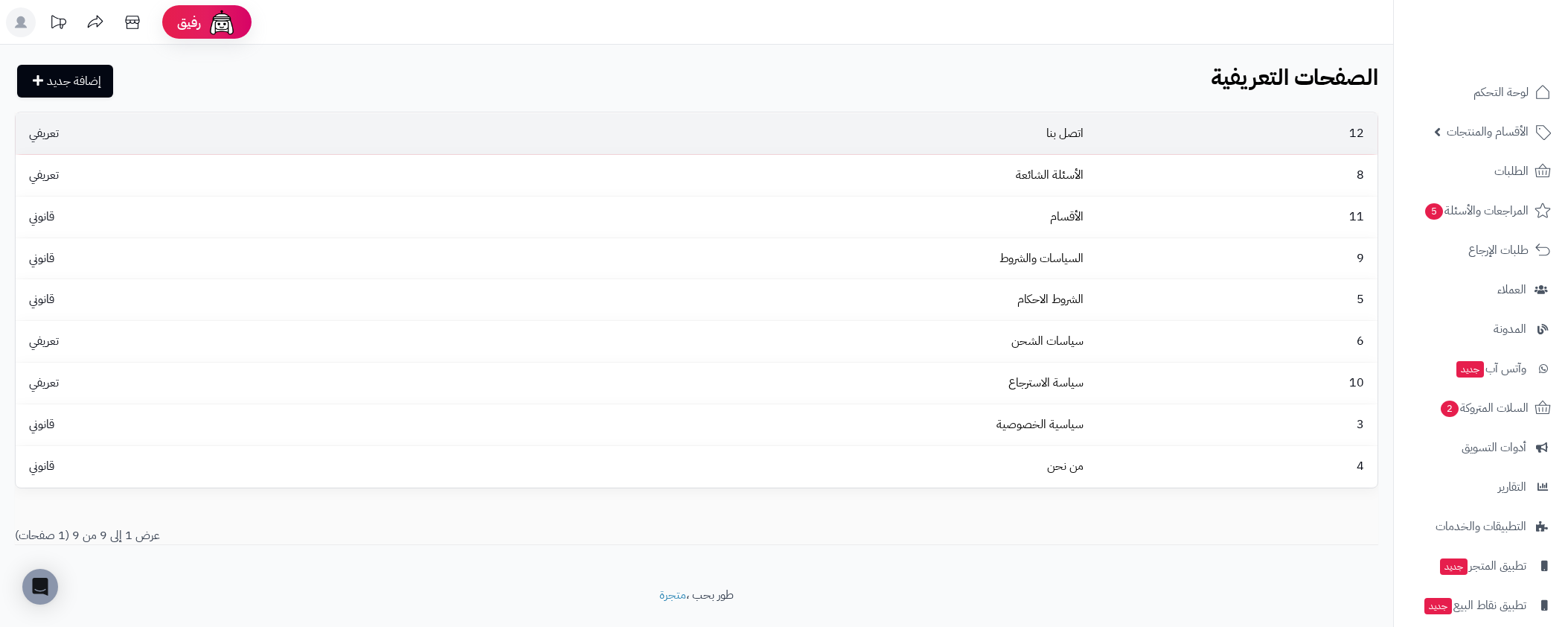
click at [1209, 136] on td "12" at bounding box center [1233, 133] width 288 height 41
click at [48, 129] on span "تعريفي" at bounding box center [44, 133] width 45 height 18
click at [1146, 142] on td "12" at bounding box center [1233, 133] width 288 height 41
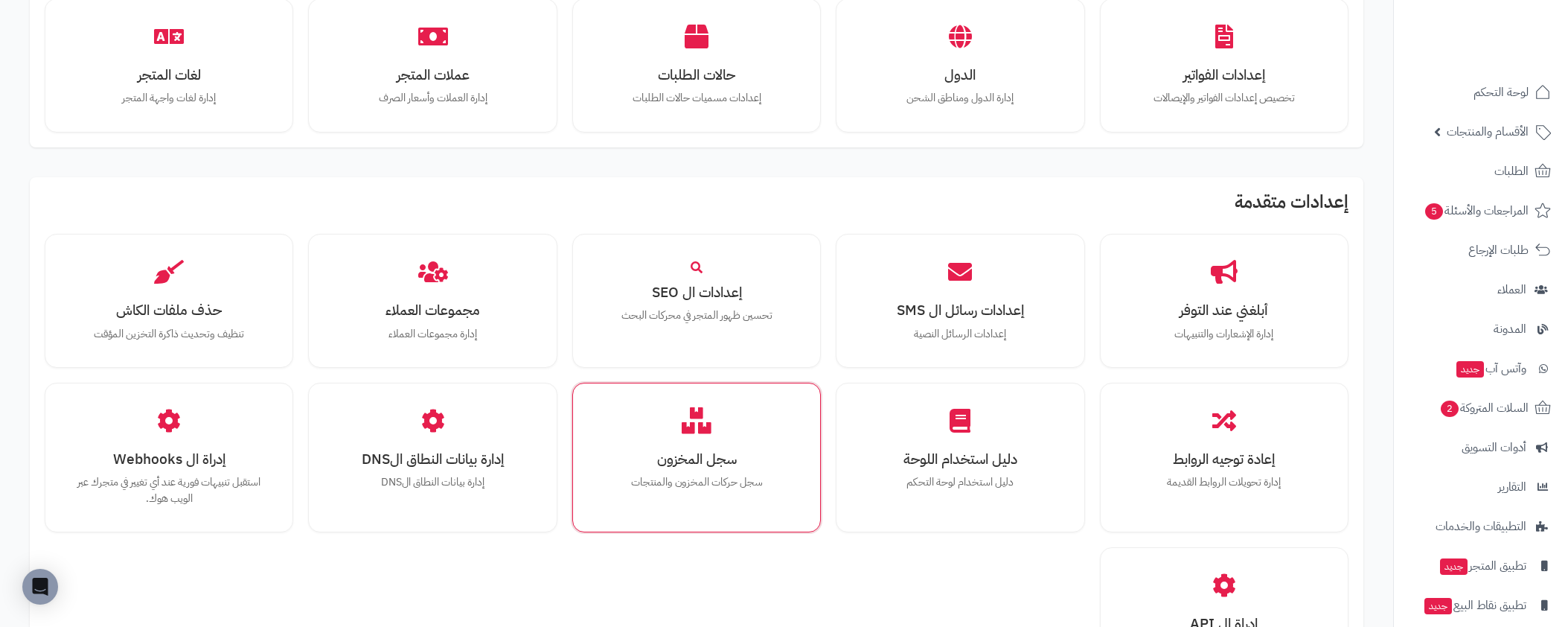
scroll to position [789, 0]
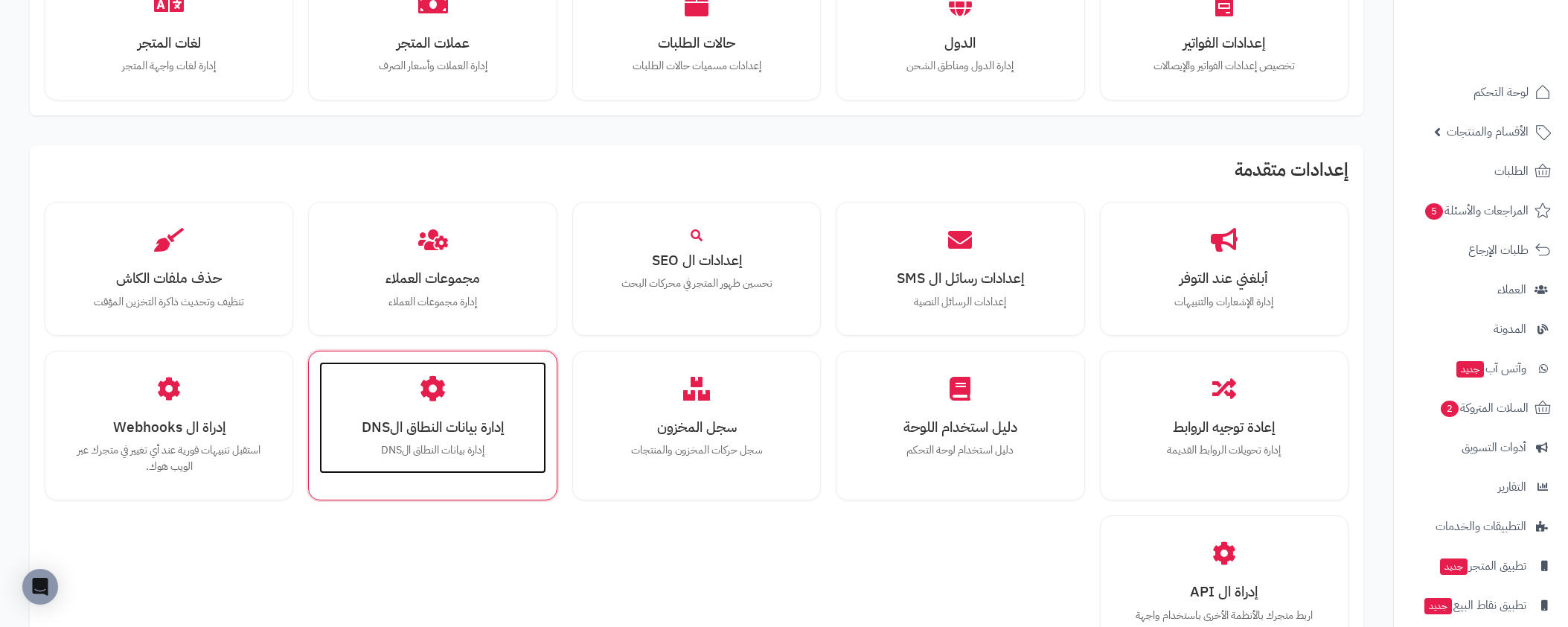
click at [452, 442] on p "إدارة بيانات النطاق الDNS" at bounding box center [432, 450] width 196 height 16
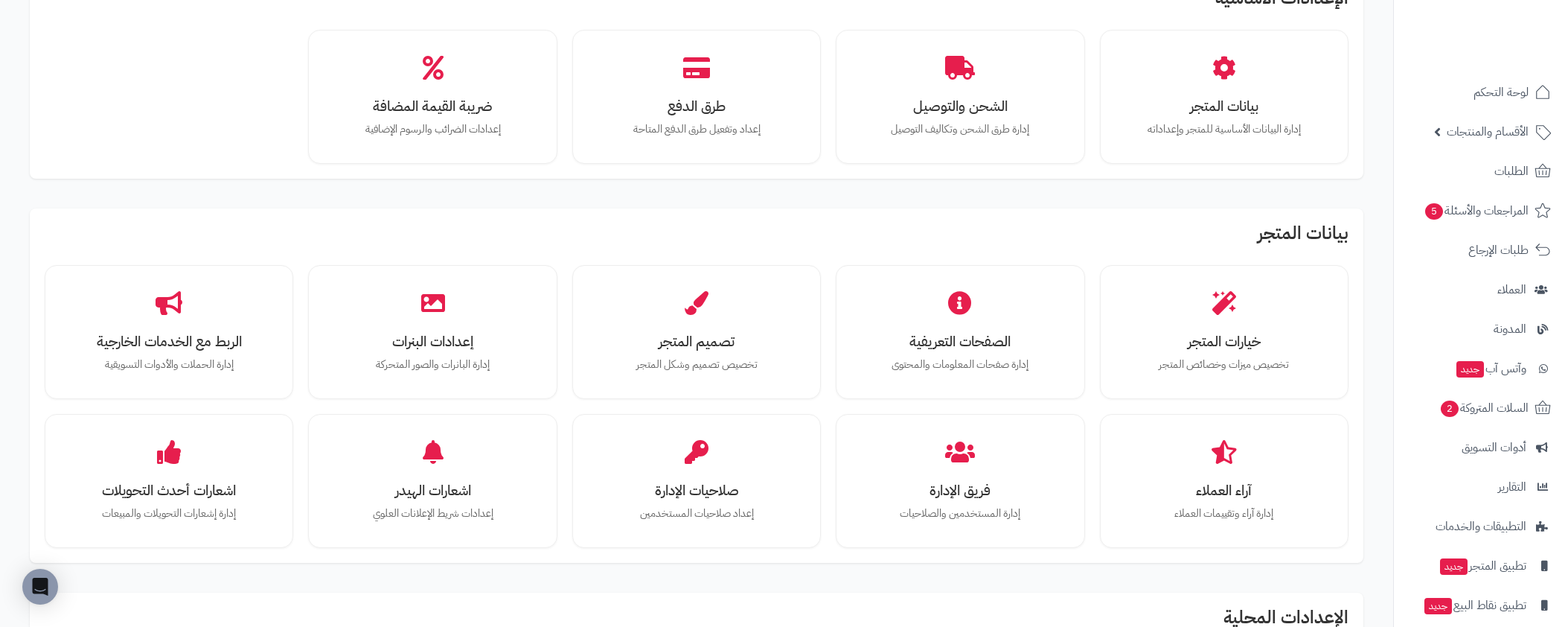
scroll to position [168, 0]
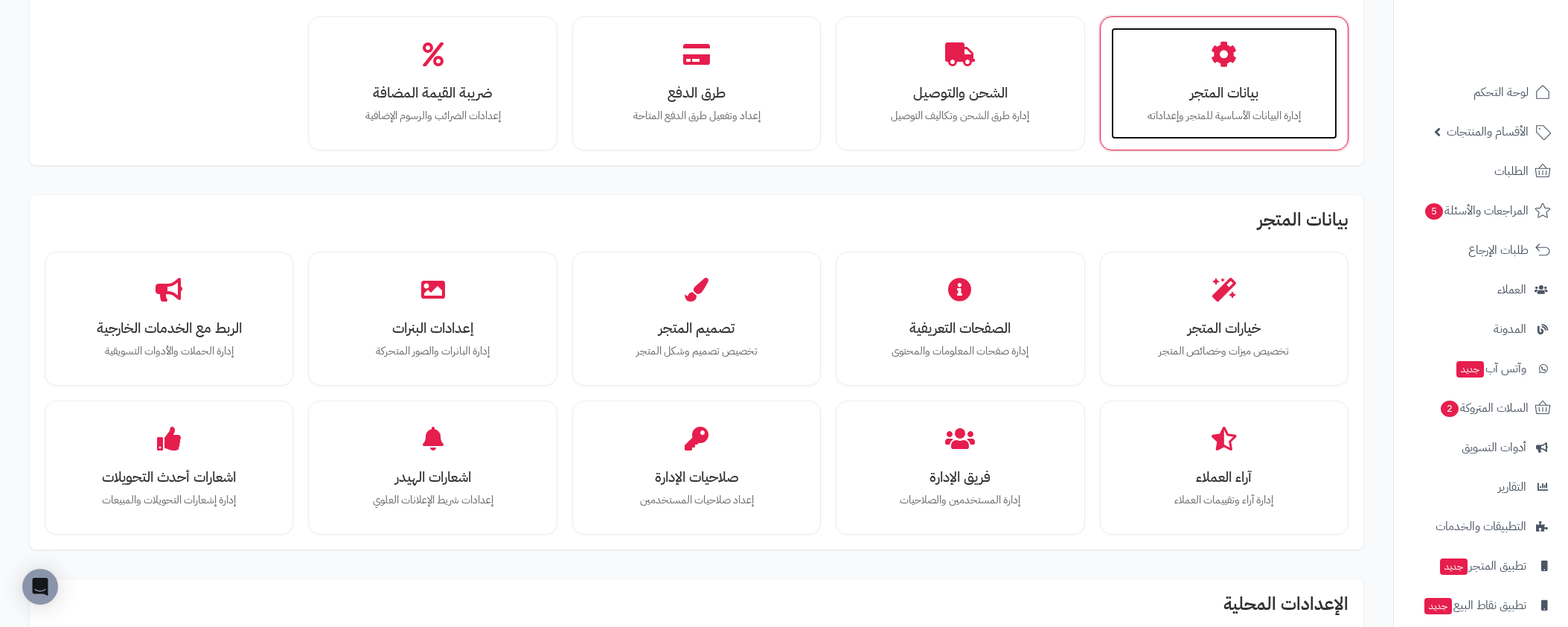
click at [1228, 106] on div "بيانات المتجر إدارة البيانات الأساسية للمتجر وإعداداته" at bounding box center [1224, 83] width 226 height 112
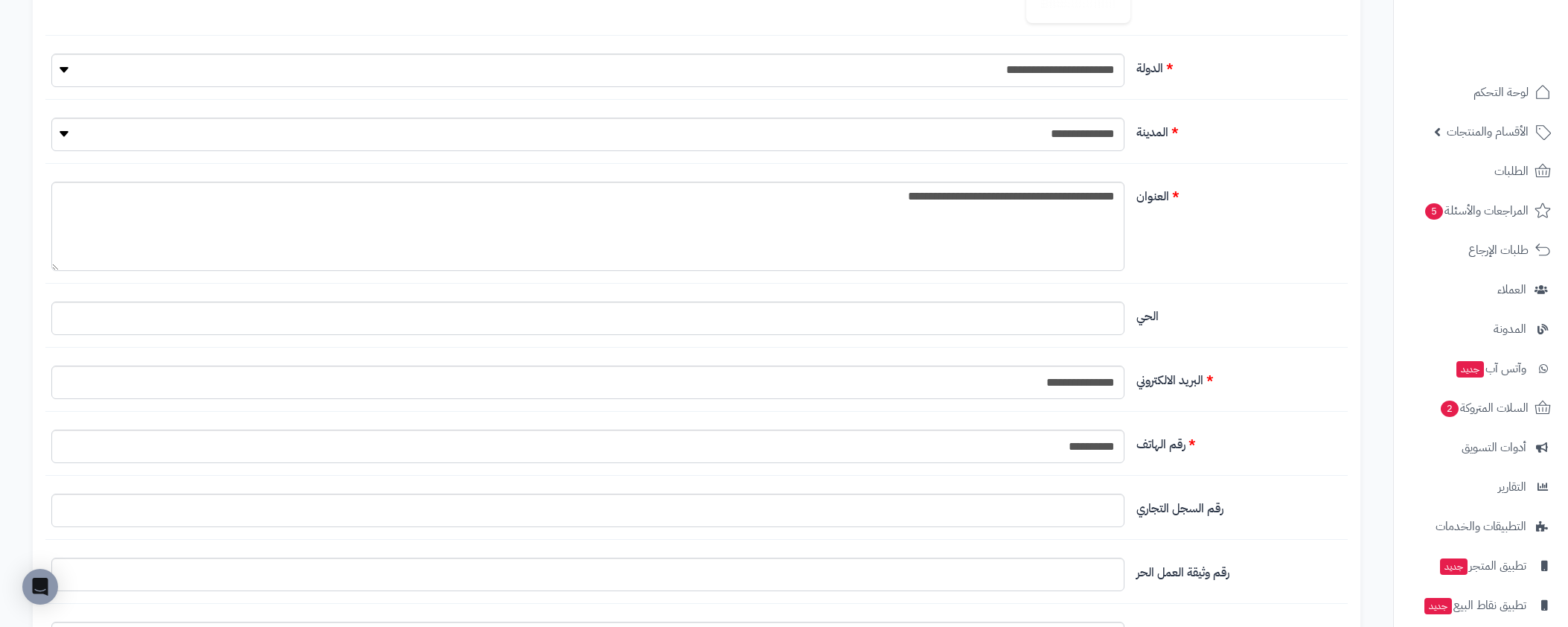
scroll to position [595, 0]
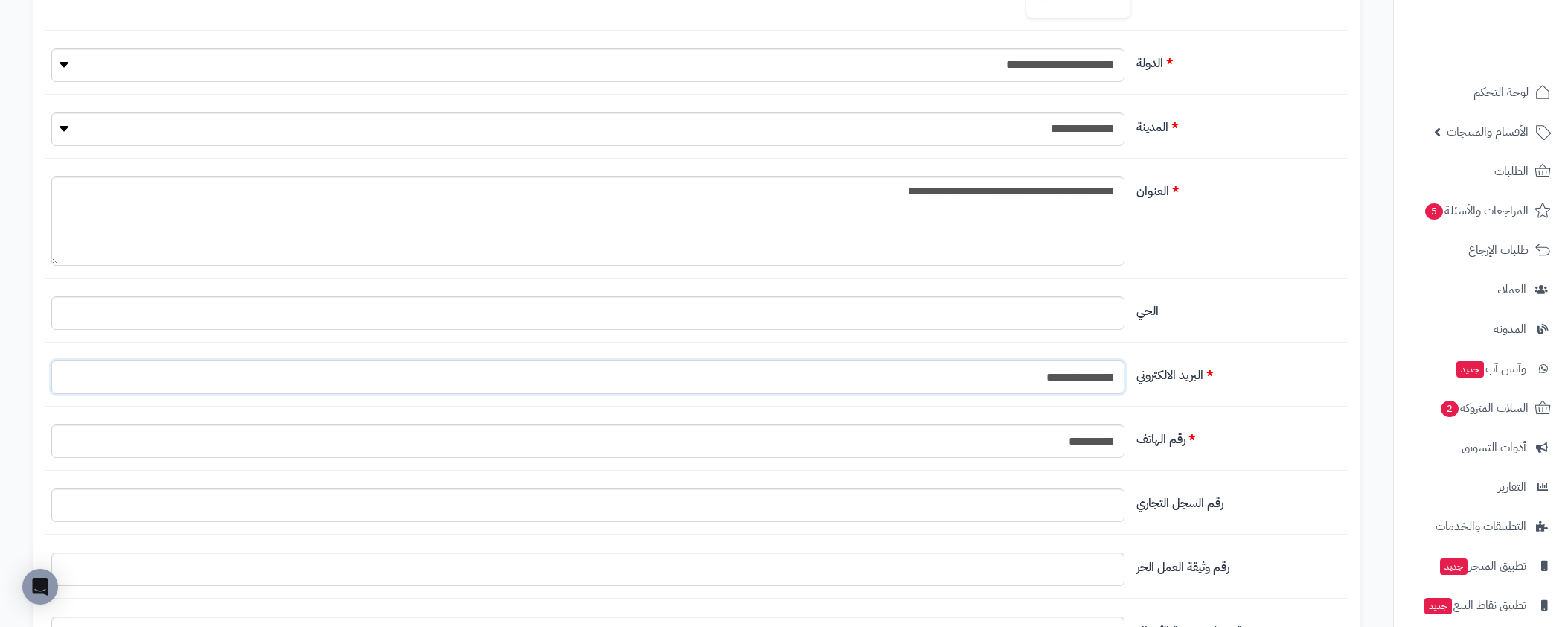
drag, startPoint x: 1101, startPoint y: 379, endPoint x: 1175, endPoint y: 375, distance: 74.1
click at [1175, 375] on div "**********" at bounding box center [696, 383] width 1303 height 46
drag, startPoint x: 1102, startPoint y: 376, endPoint x: 1131, endPoint y: 374, distance: 29.1
click at [1129, 375] on div "**********" at bounding box center [588, 377] width 1085 height 34
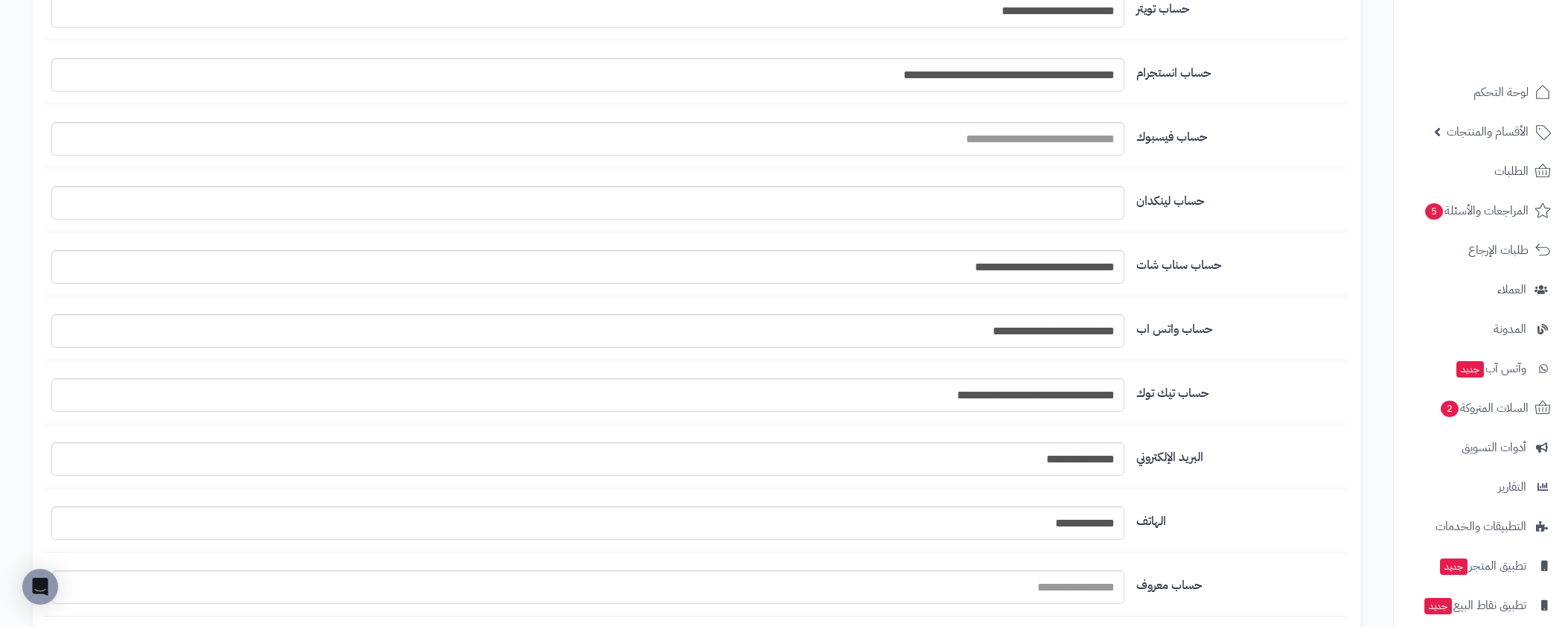
scroll to position [1340, 0]
type input "**********"
drag, startPoint x: 1101, startPoint y: 456, endPoint x: 1209, endPoint y: 433, distance: 110.4
click at [1205, 435] on fieldset "**********" at bounding box center [696, 382] width 1290 height 896
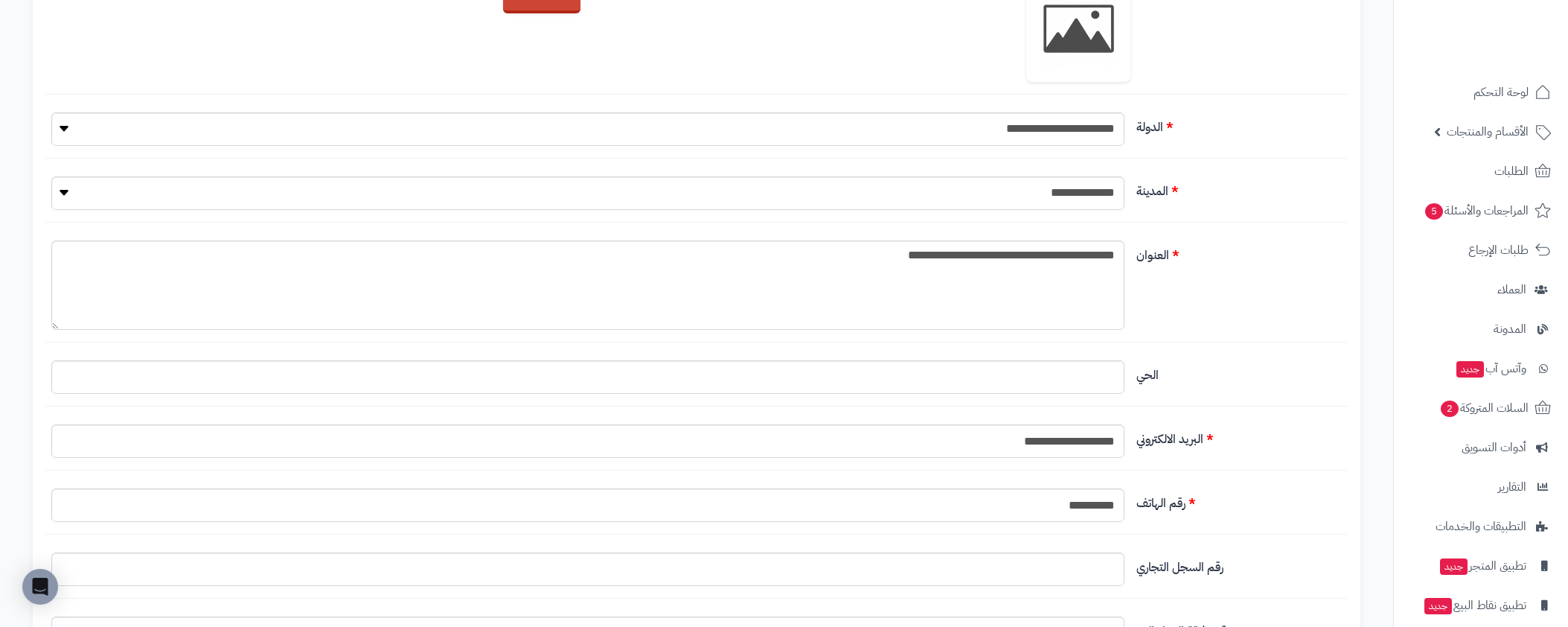
scroll to position [0, 0]
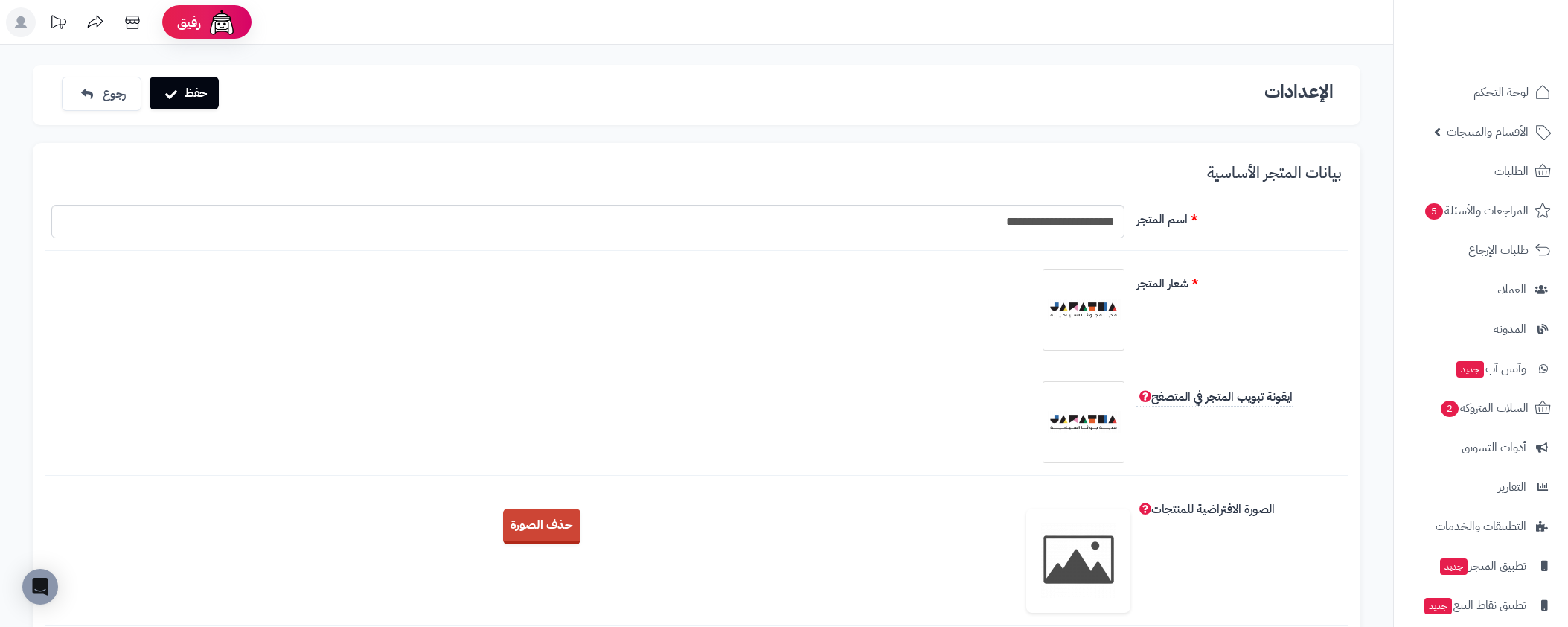
type input "**********"
click at [205, 102] on button "حفظ" at bounding box center [184, 93] width 69 height 33
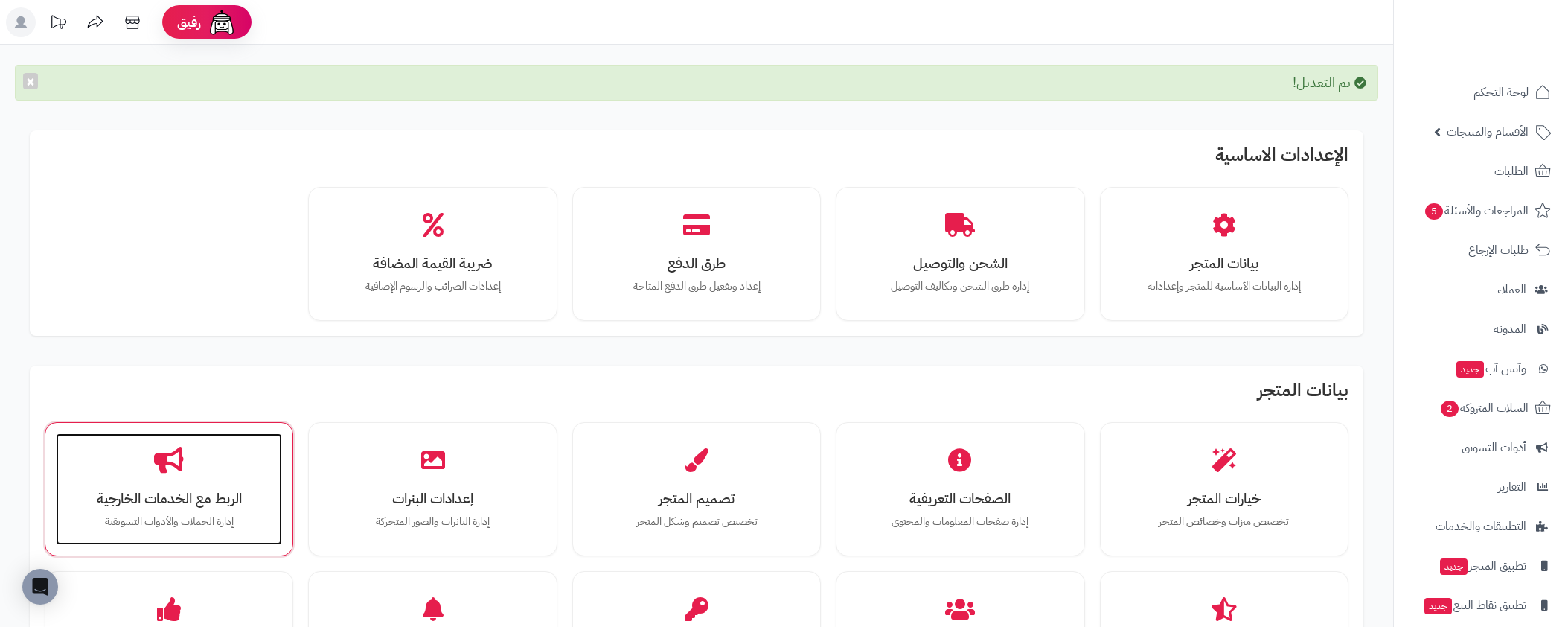
click at [199, 452] on div "الربط مع الخدمات الخارجية إدارة الحملات والأدوات التسويقية" at bounding box center [169, 489] width 226 height 112
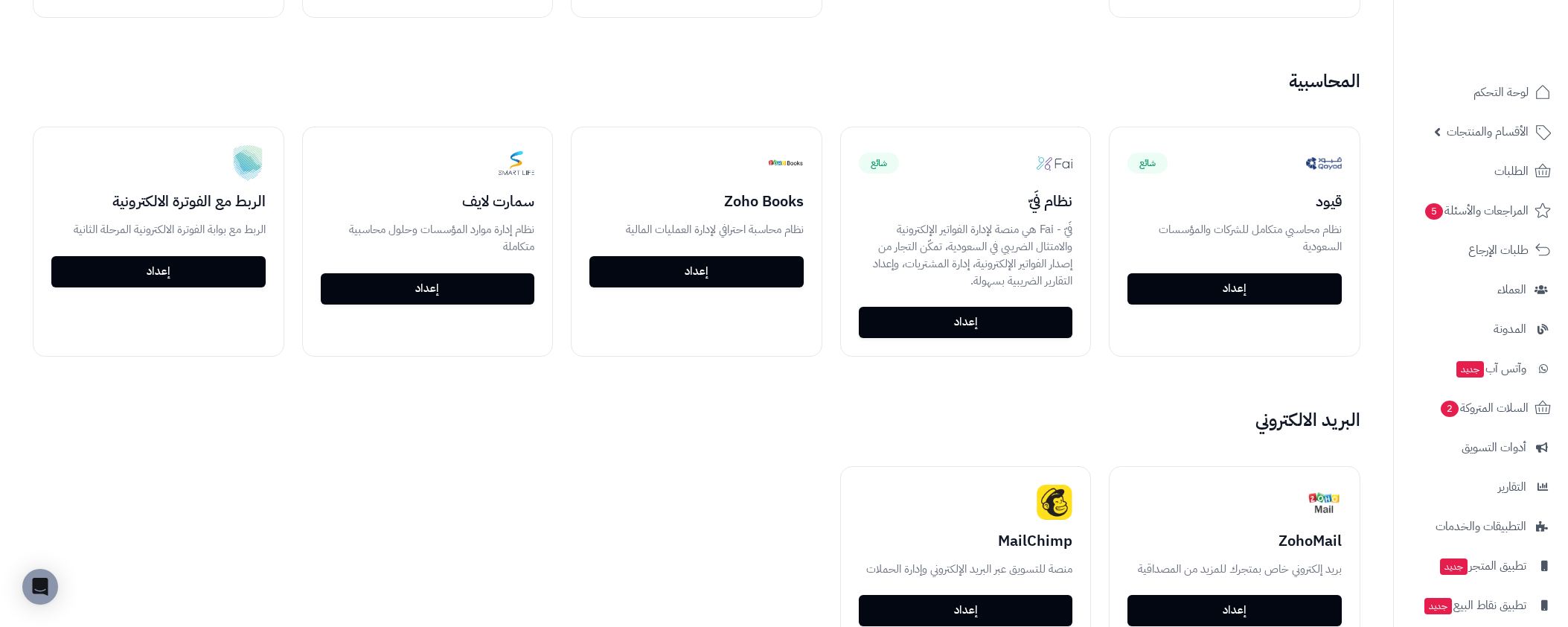
scroll to position [1424, 0]
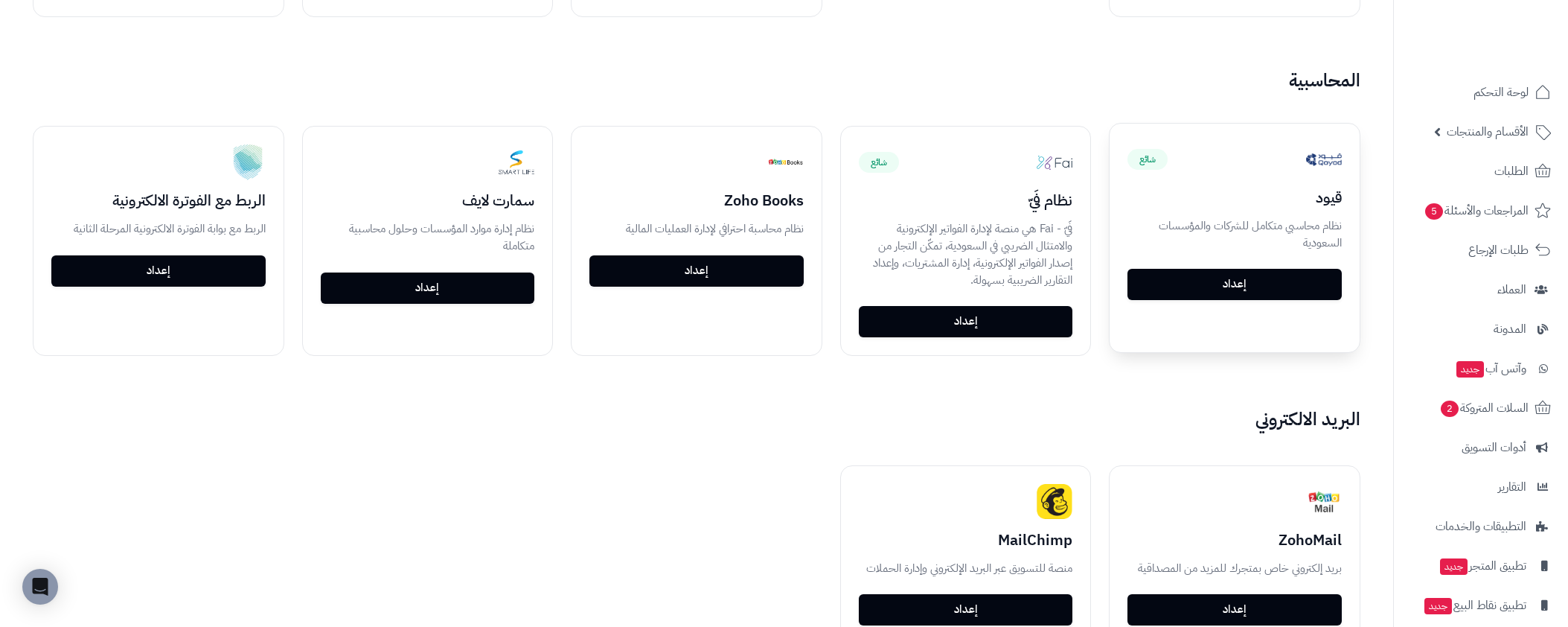
click at [1266, 288] on link "إعداد" at bounding box center [1235, 284] width 215 height 32
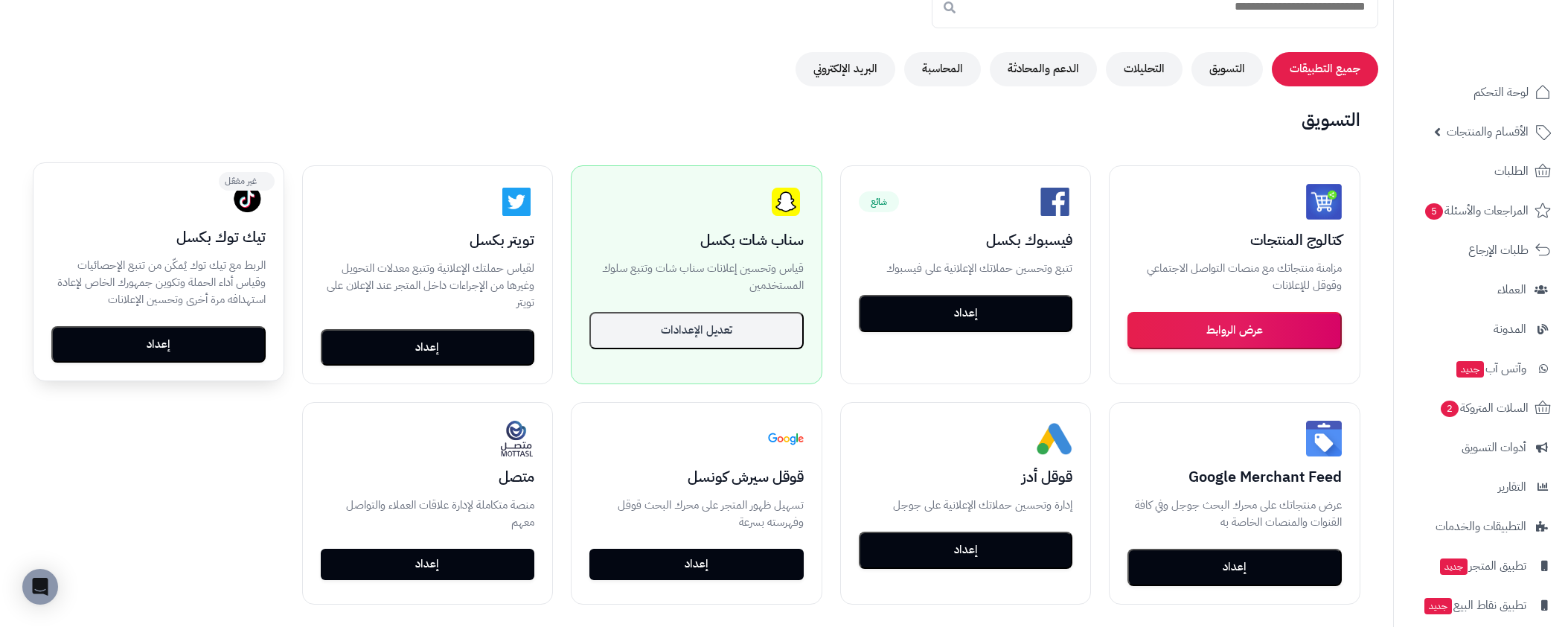
scroll to position [169, 0]
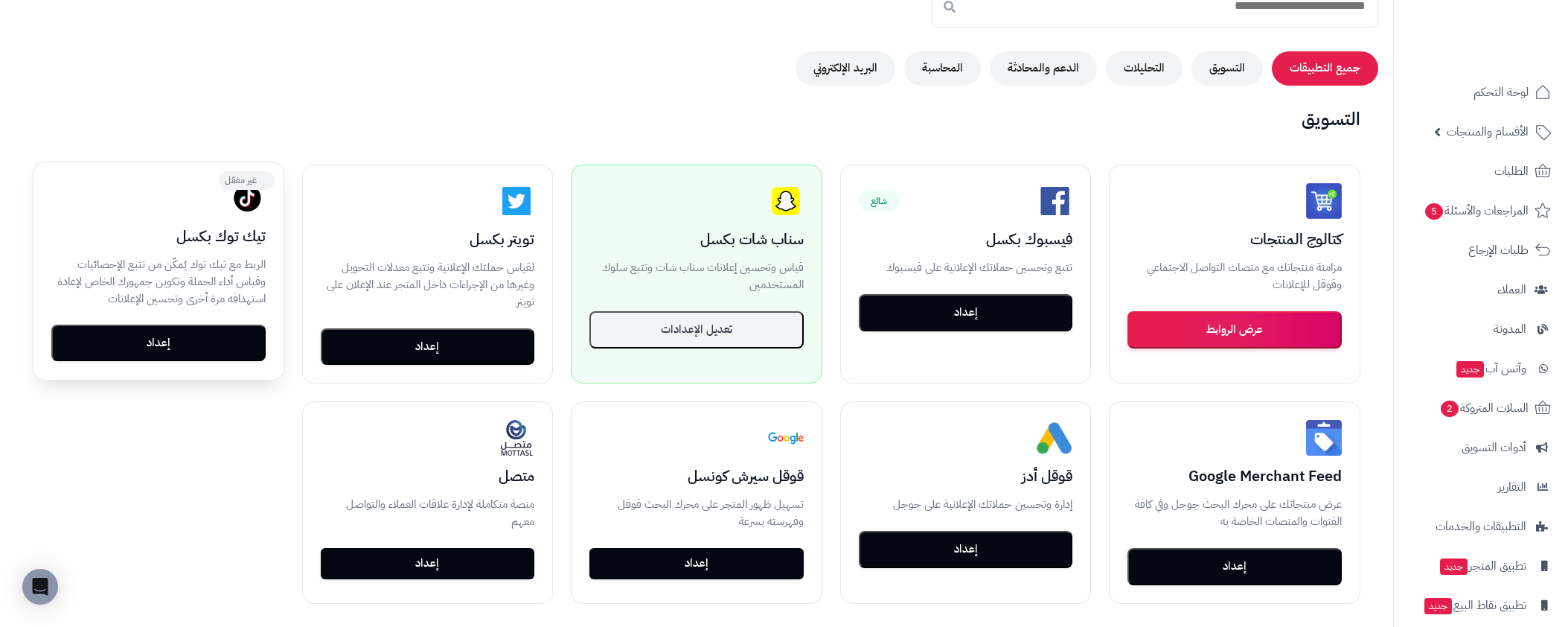
click at [181, 336] on button "إعداد" at bounding box center [158, 343] width 215 height 37
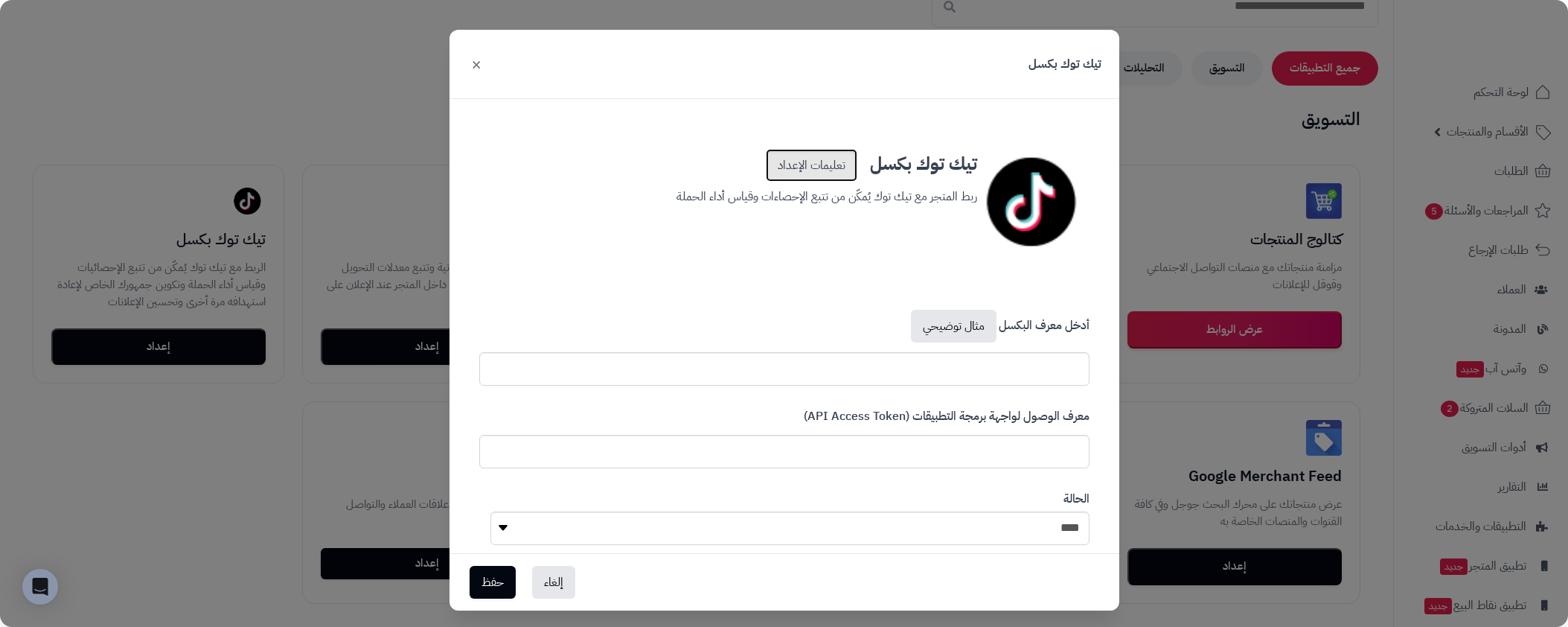
click at [821, 168] on link "تعليمات الإعداد" at bounding box center [811, 165] width 92 height 33
click at [485, 62] on button "×" at bounding box center [476, 63] width 18 height 33
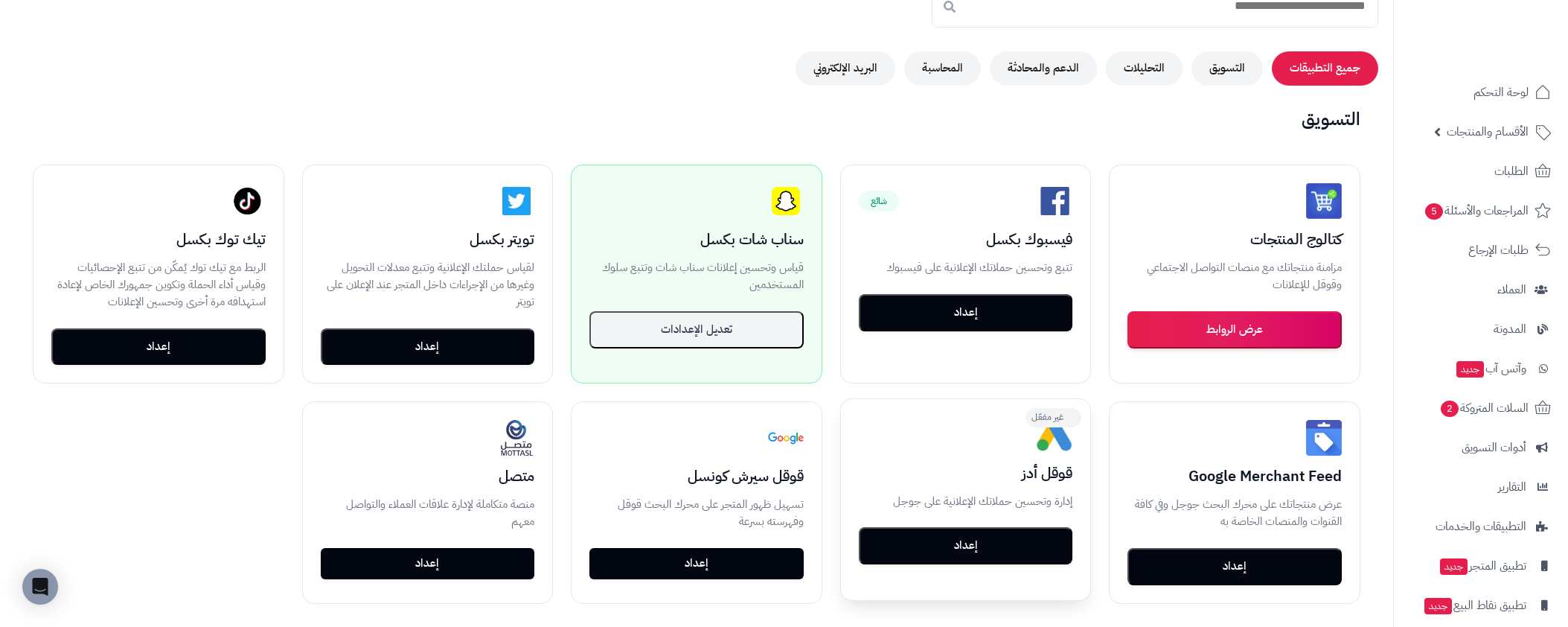
click at [917, 557] on button "إعداد" at bounding box center [966, 545] width 215 height 37
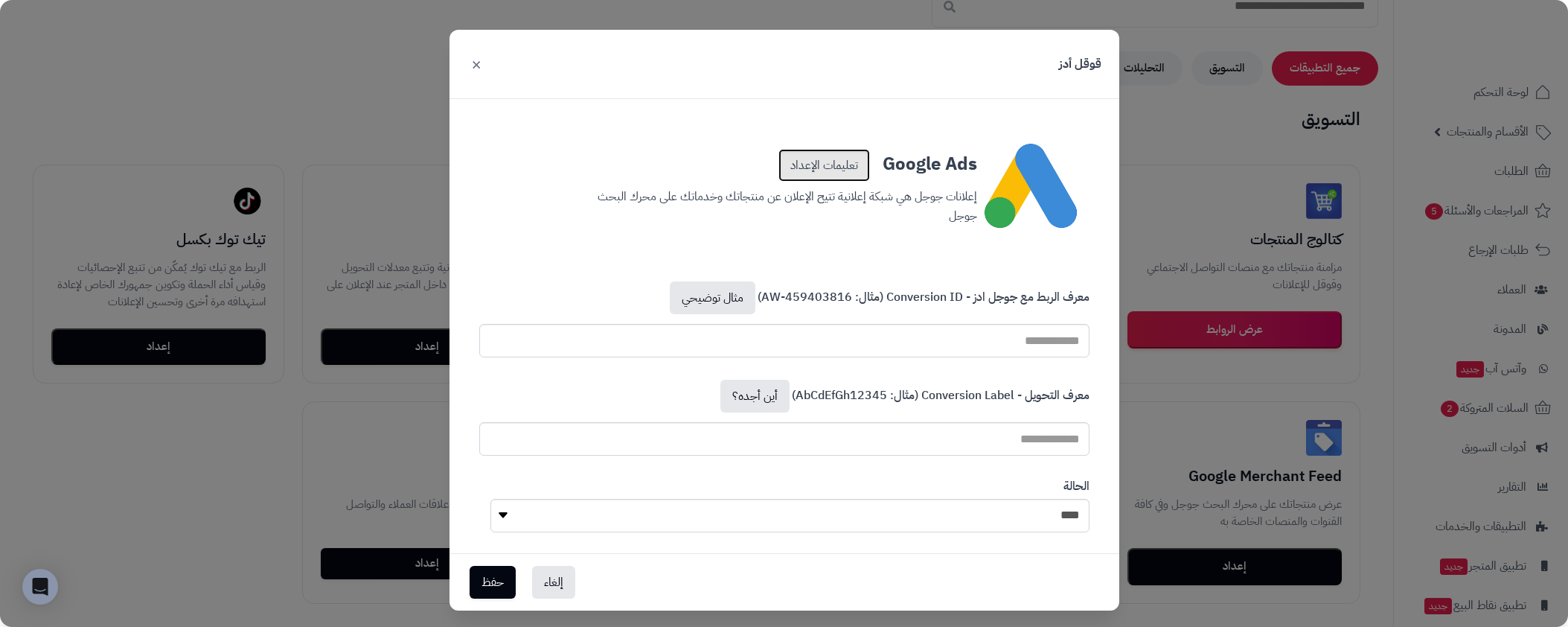
click at [815, 172] on link "تعليمات الإعداد" at bounding box center [824, 165] width 92 height 33
click at [1138, 145] on div "قوقل أدز × Google Ads تعليمات الإعداد إعلانات جوجل هي شبكة إعلانية تتيح الإعلان…" at bounding box center [784, 313] width 1568 height 627
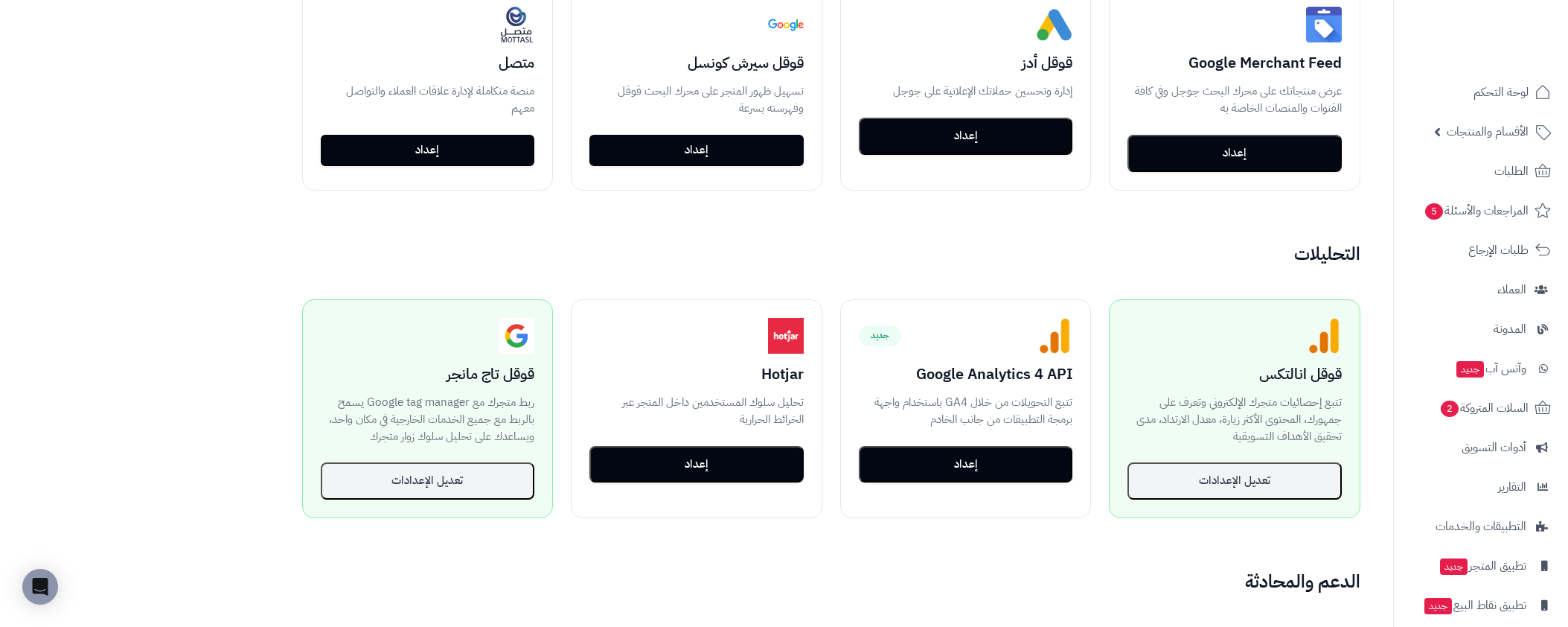
scroll to position [592, 0]
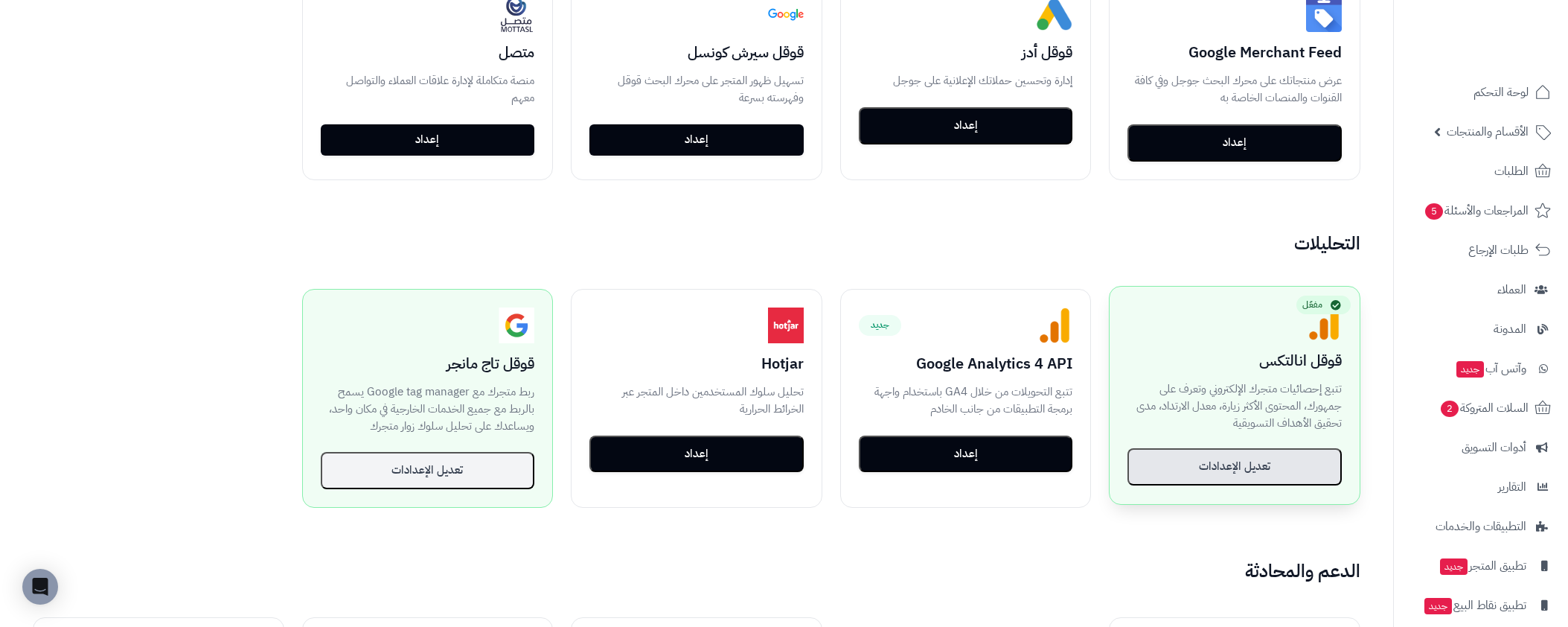
click at [1238, 470] on button "تعديل الإعدادات" at bounding box center [1235, 466] width 215 height 37
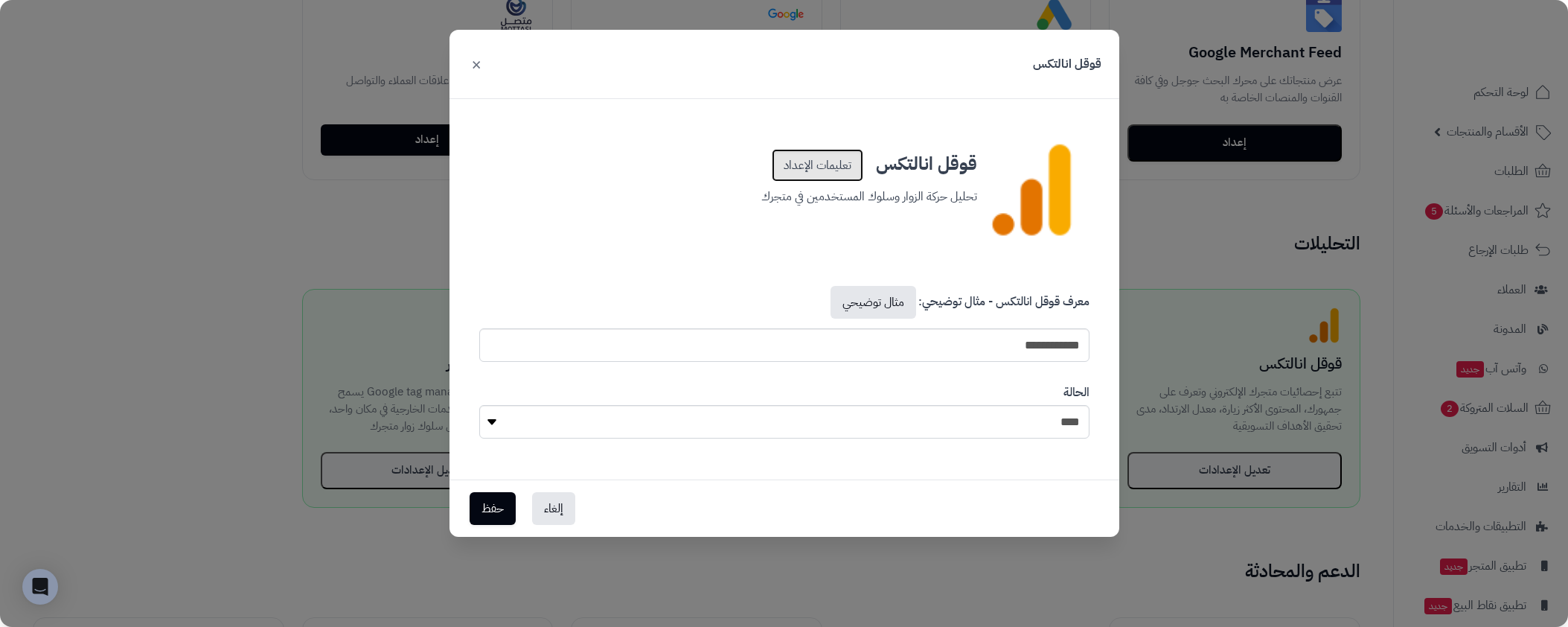
click at [809, 164] on link "تعليمات الإعداد" at bounding box center [817, 165] width 92 height 33
click at [1168, 112] on div "**********" at bounding box center [784, 313] width 1568 height 627
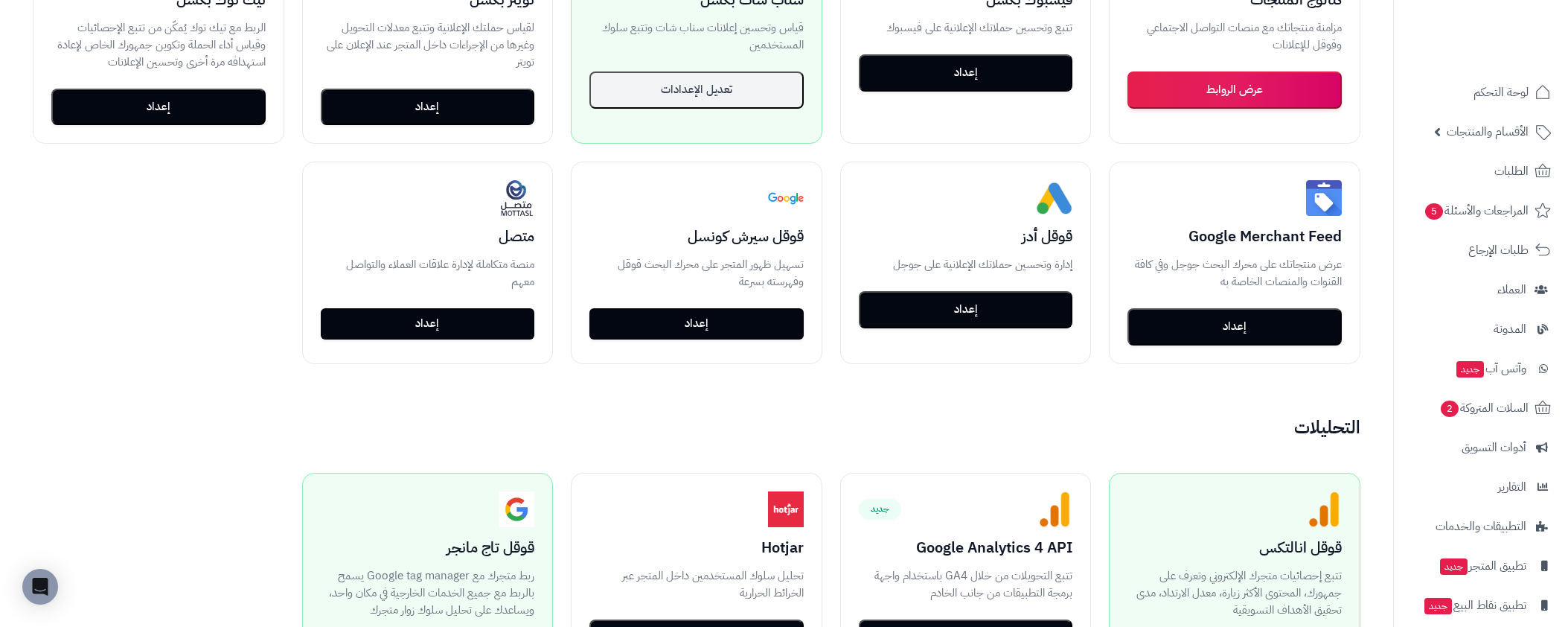
scroll to position [0, 0]
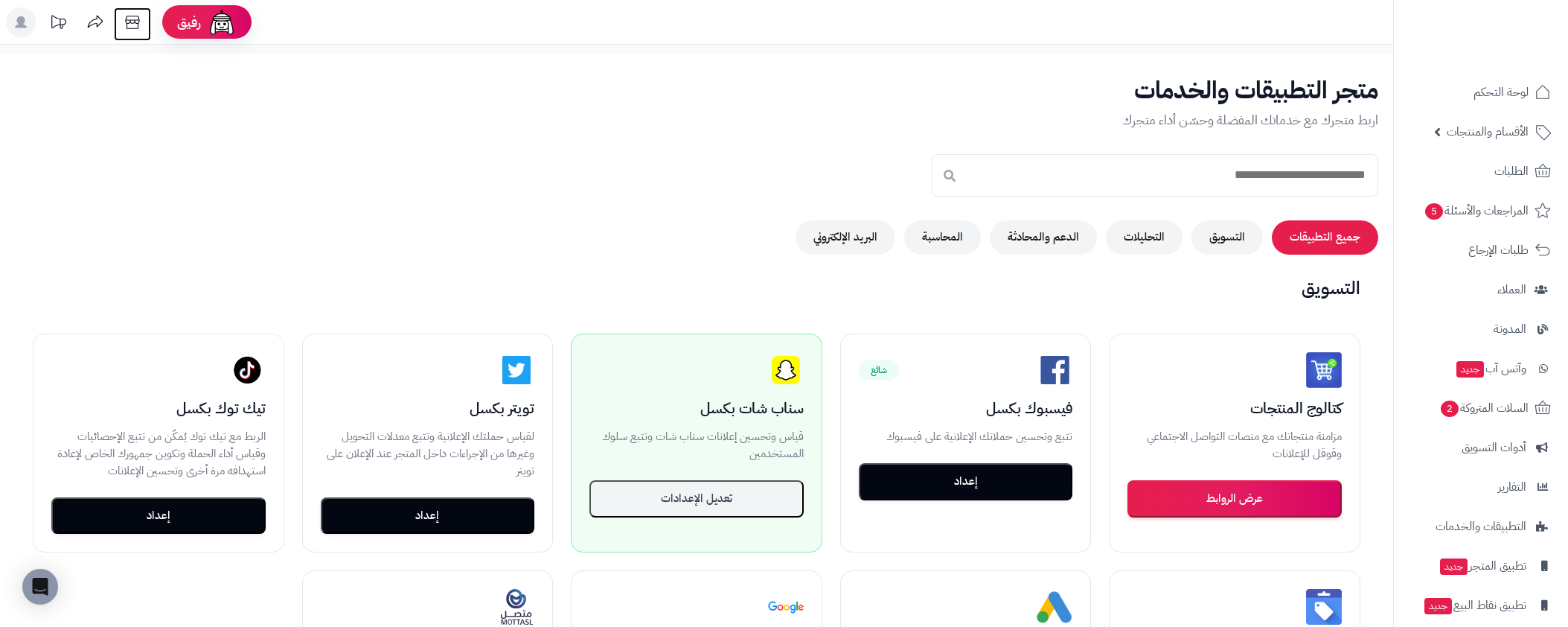
click at [133, 28] on icon at bounding box center [132, 22] width 30 height 30
